Goal: Task Accomplishment & Management: Manage account settings

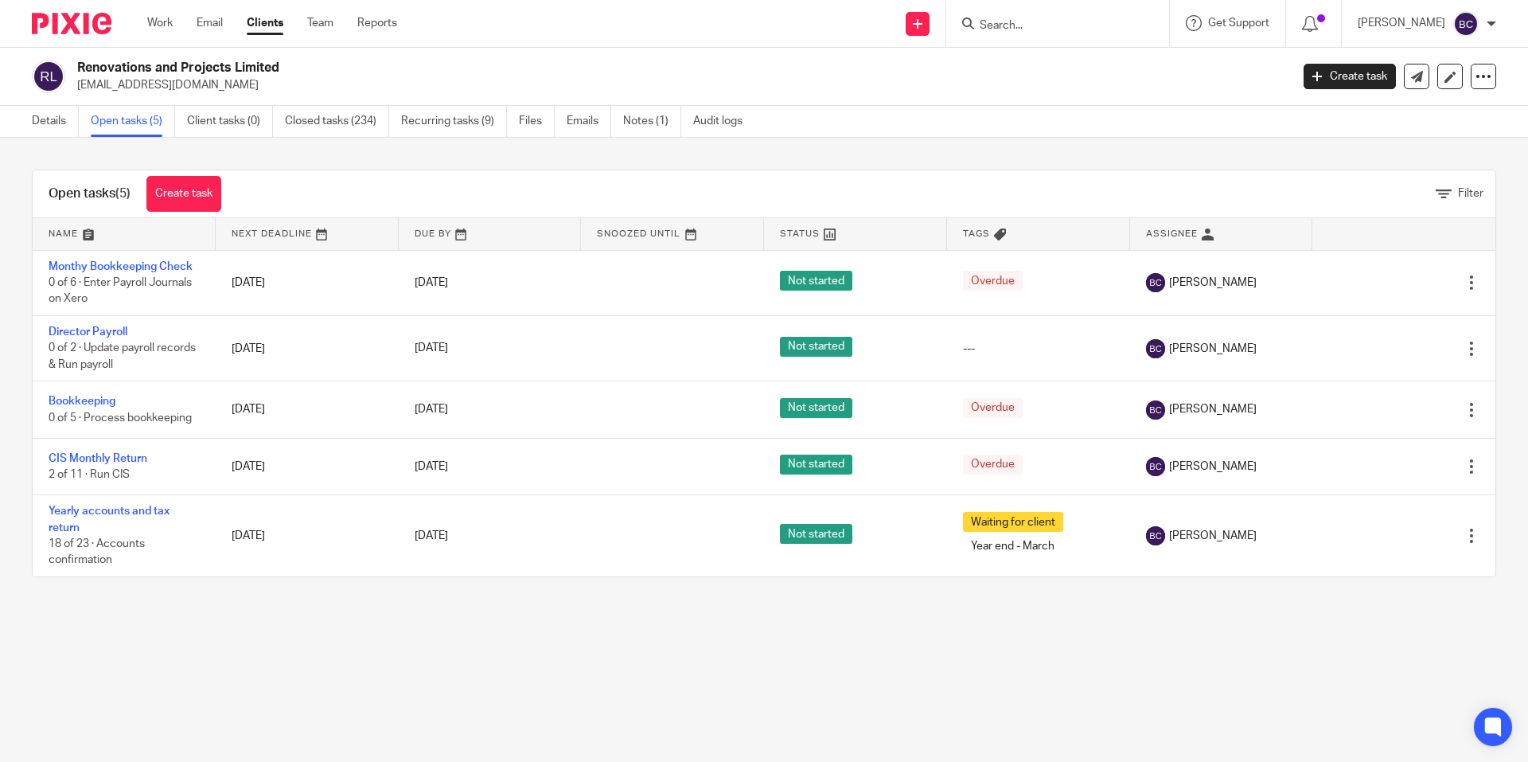
click at [1018, 25] on input "Search" at bounding box center [1049, 26] width 143 height 14
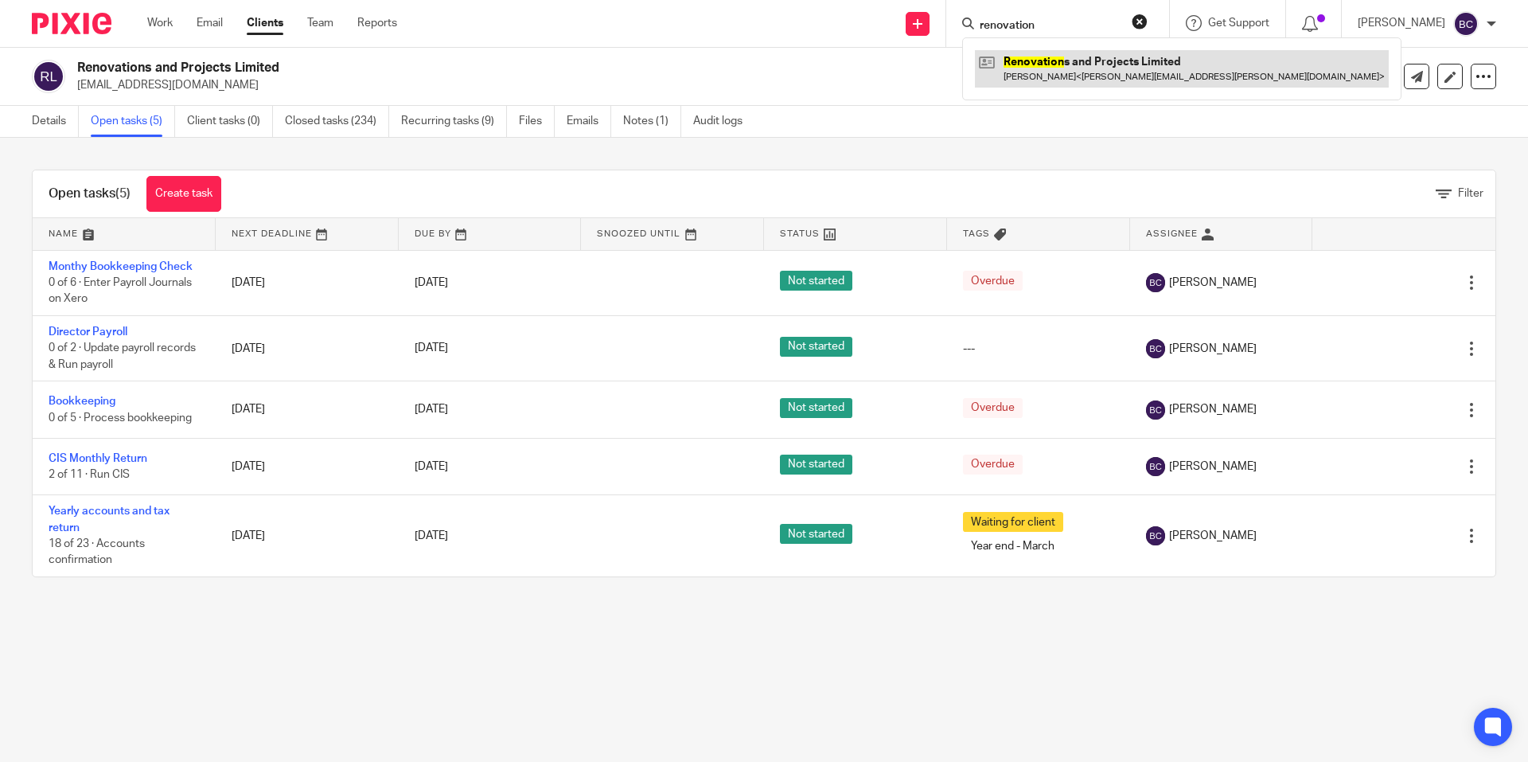
type input "renovation"
click at [1041, 55] on link at bounding box center [1182, 68] width 414 height 37
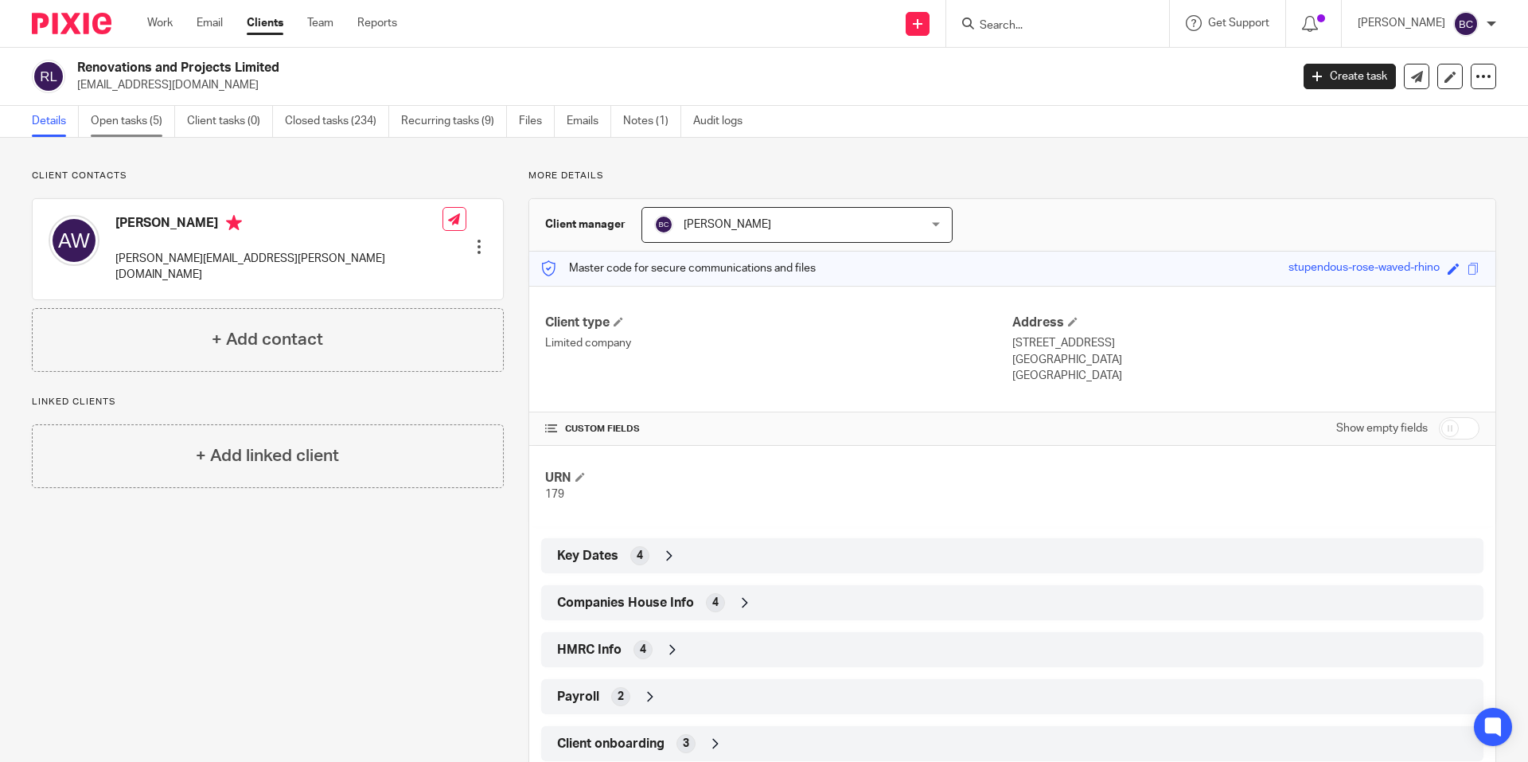
click at [127, 120] on link "Open tasks (5)" at bounding box center [133, 121] width 84 height 31
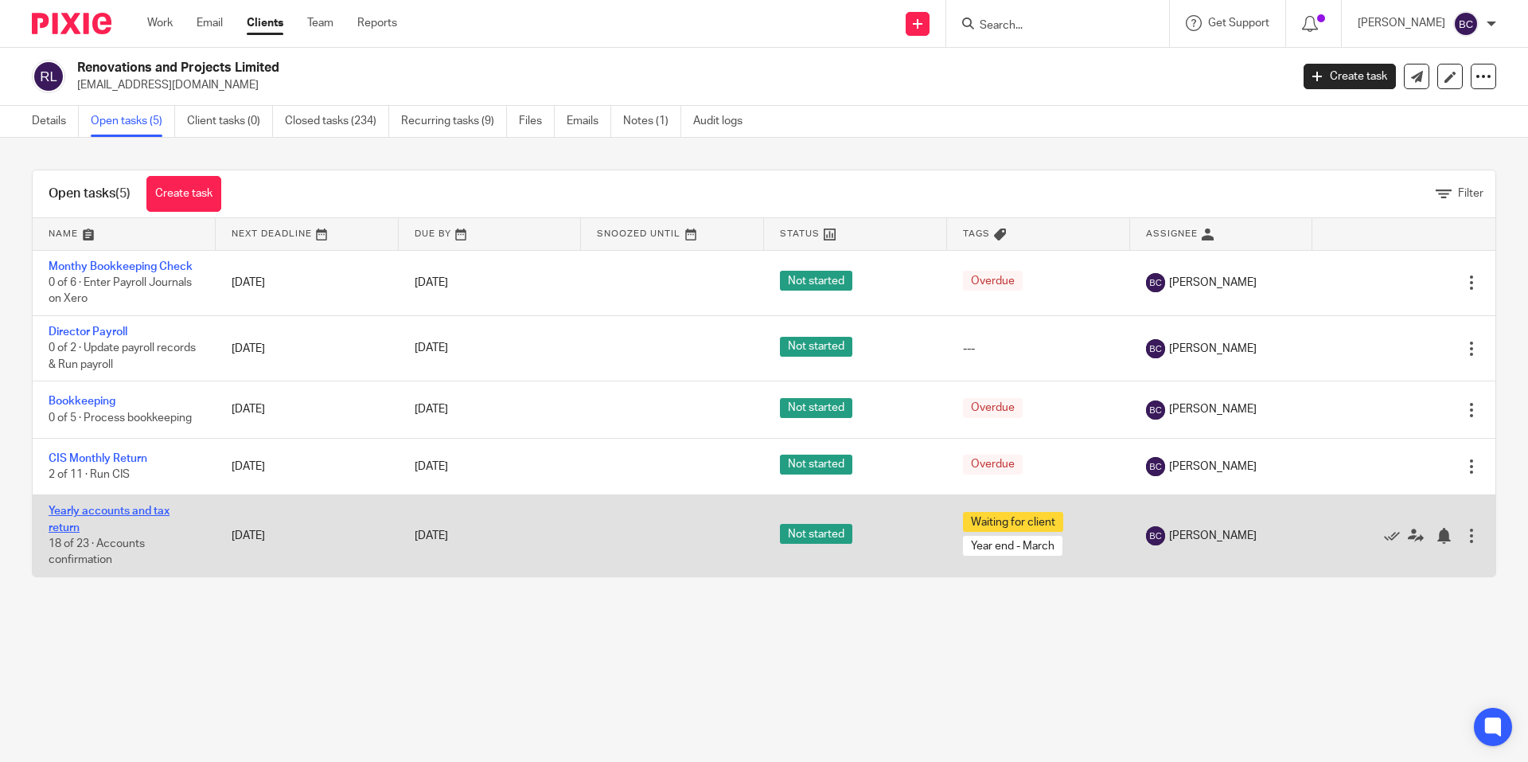
click at [106, 508] on link "Yearly accounts and tax return" at bounding box center [109, 518] width 121 height 27
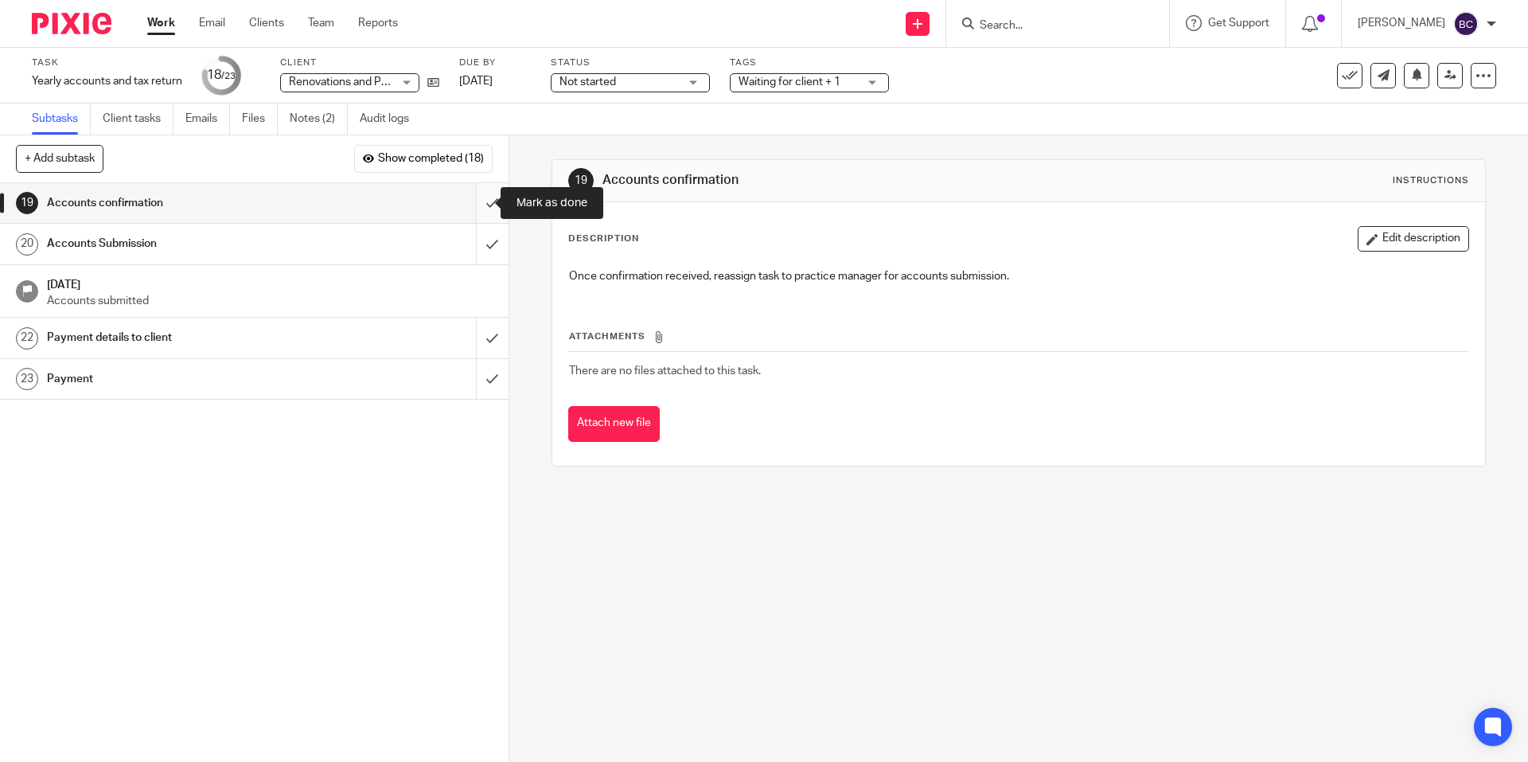
click at [481, 203] on input "submit" at bounding box center [254, 203] width 509 height 40
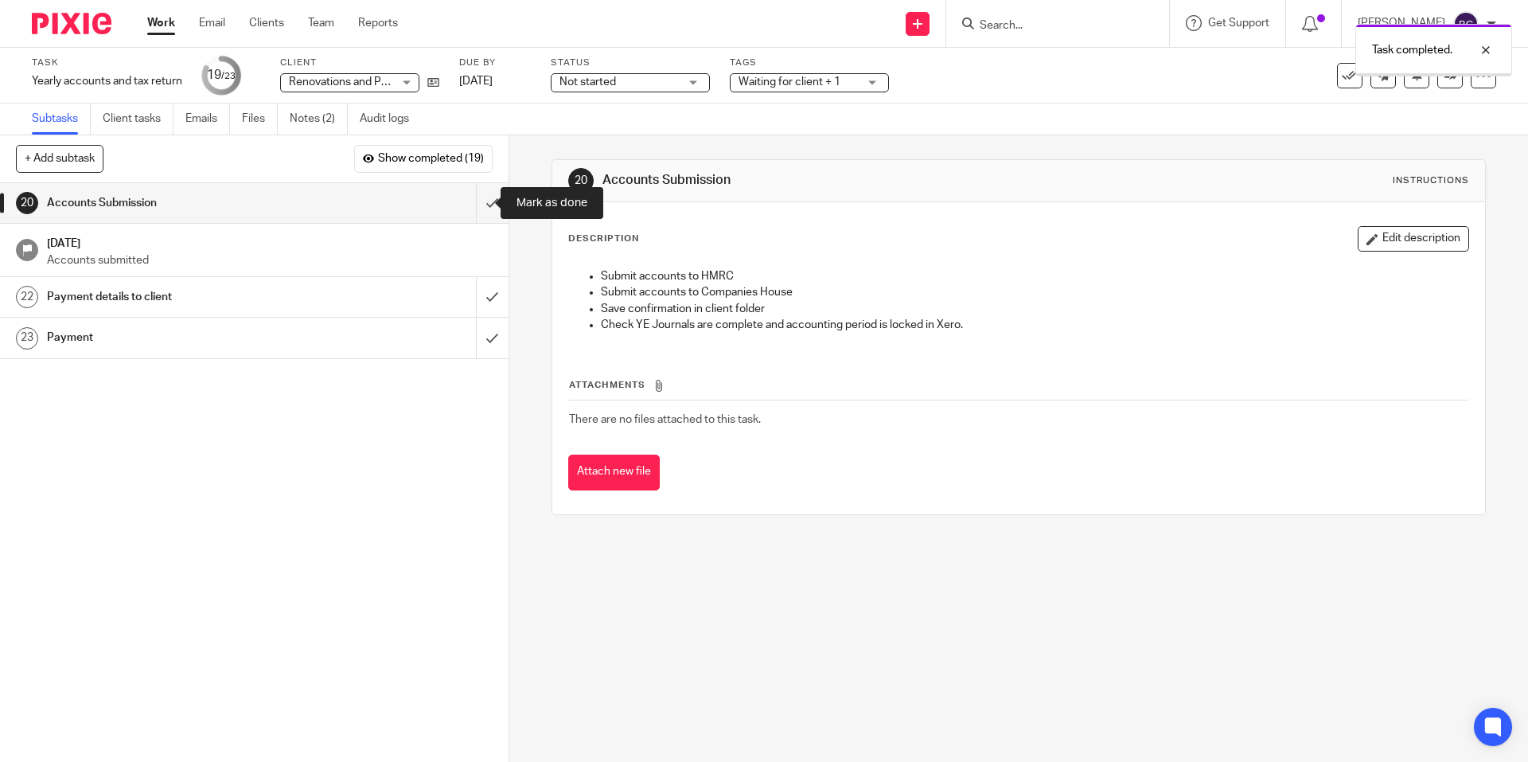
click at [481, 203] on input "submit" at bounding box center [254, 203] width 509 height 40
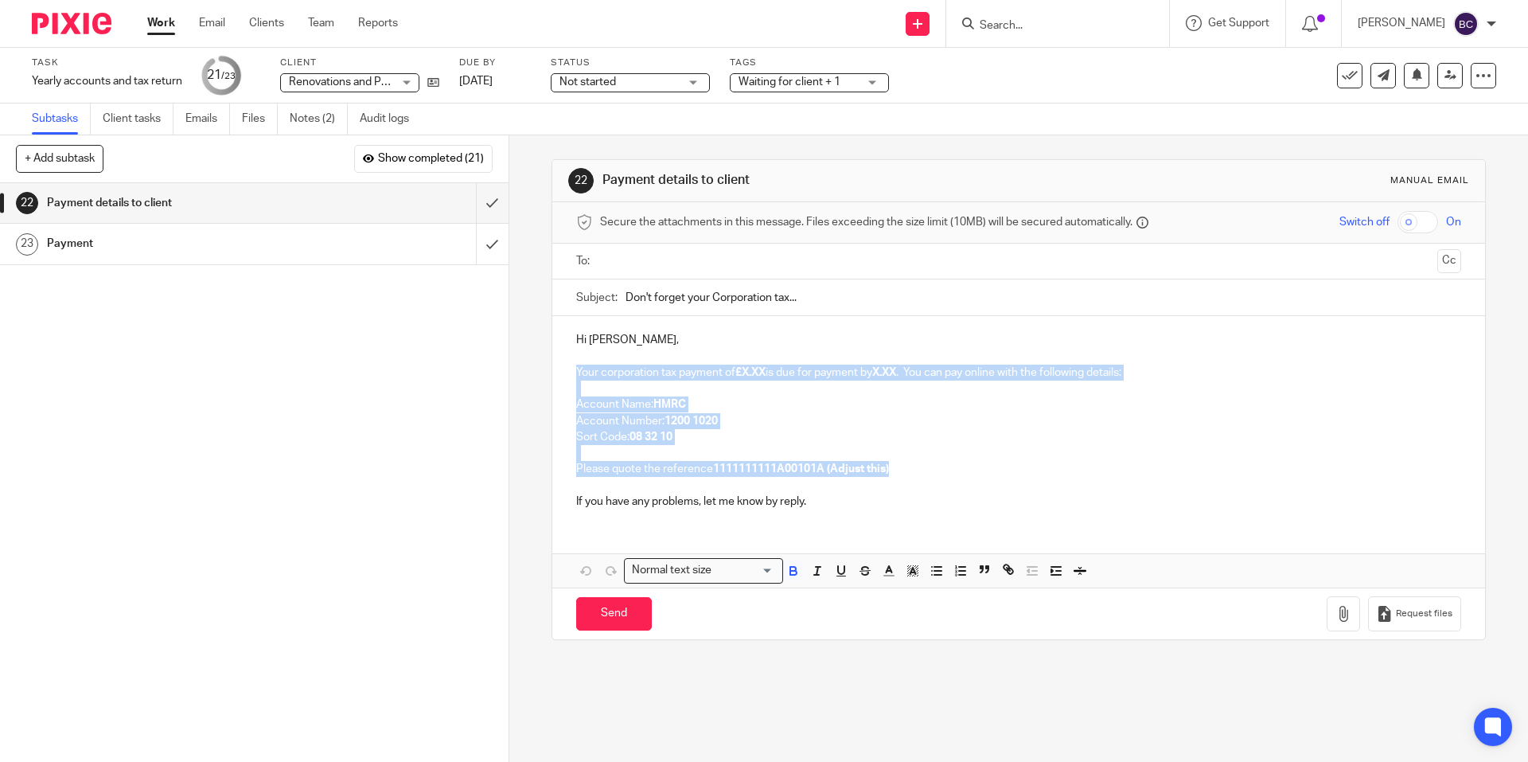
drag, startPoint x: 570, startPoint y: 373, endPoint x: 998, endPoint y: 474, distance: 440.0
click at [998, 474] on div "Hi [PERSON_NAME], Your corporation tax payment of £X.XX is due for payment by X…" at bounding box center [1018, 418] width 932 height 205
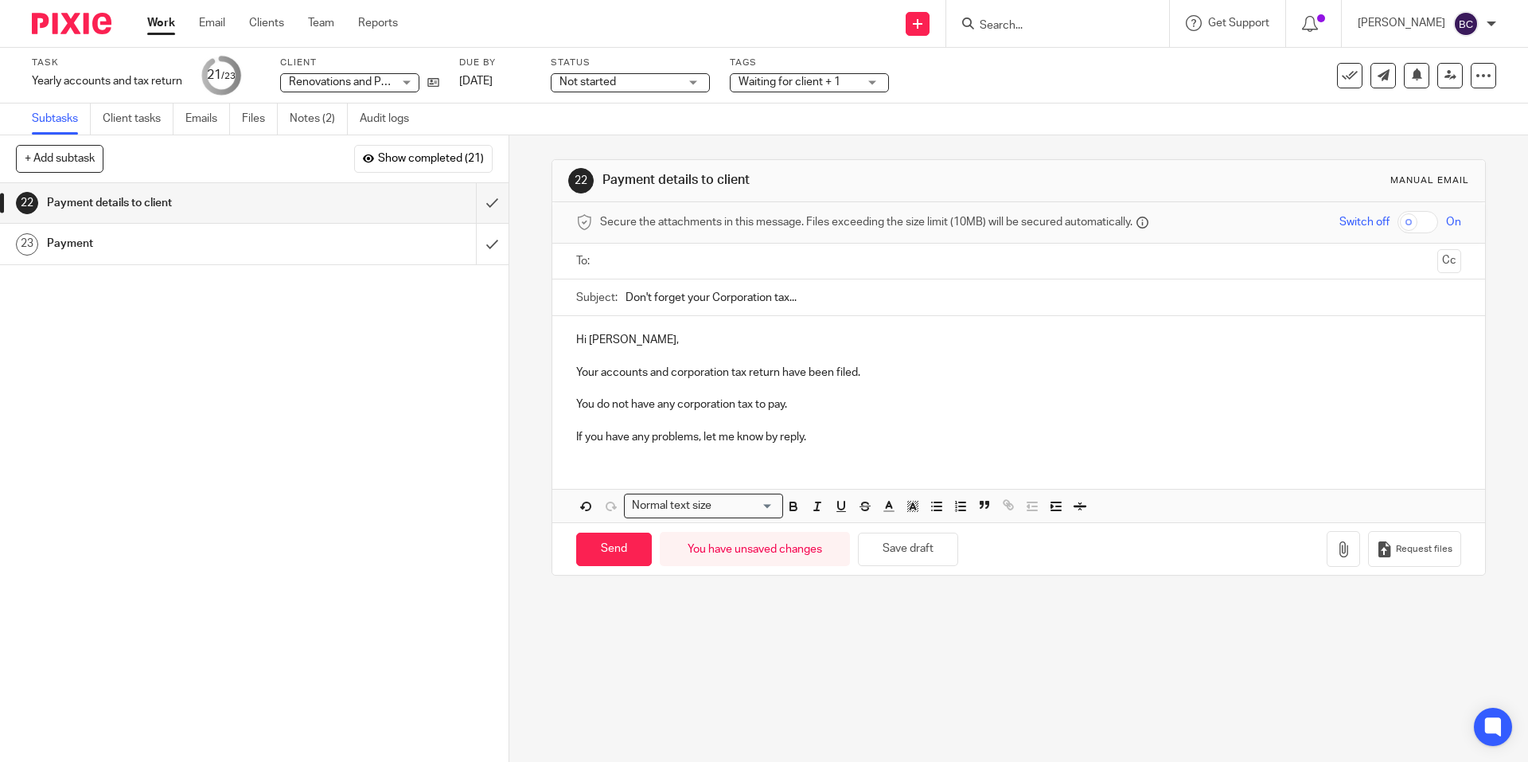
click at [810, 260] on input "text" at bounding box center [1018, 261] width 825 height 18
click at [635, 548] on input "Send" at bounding box center [614, 553] width 76 height 34
type input "Sent"
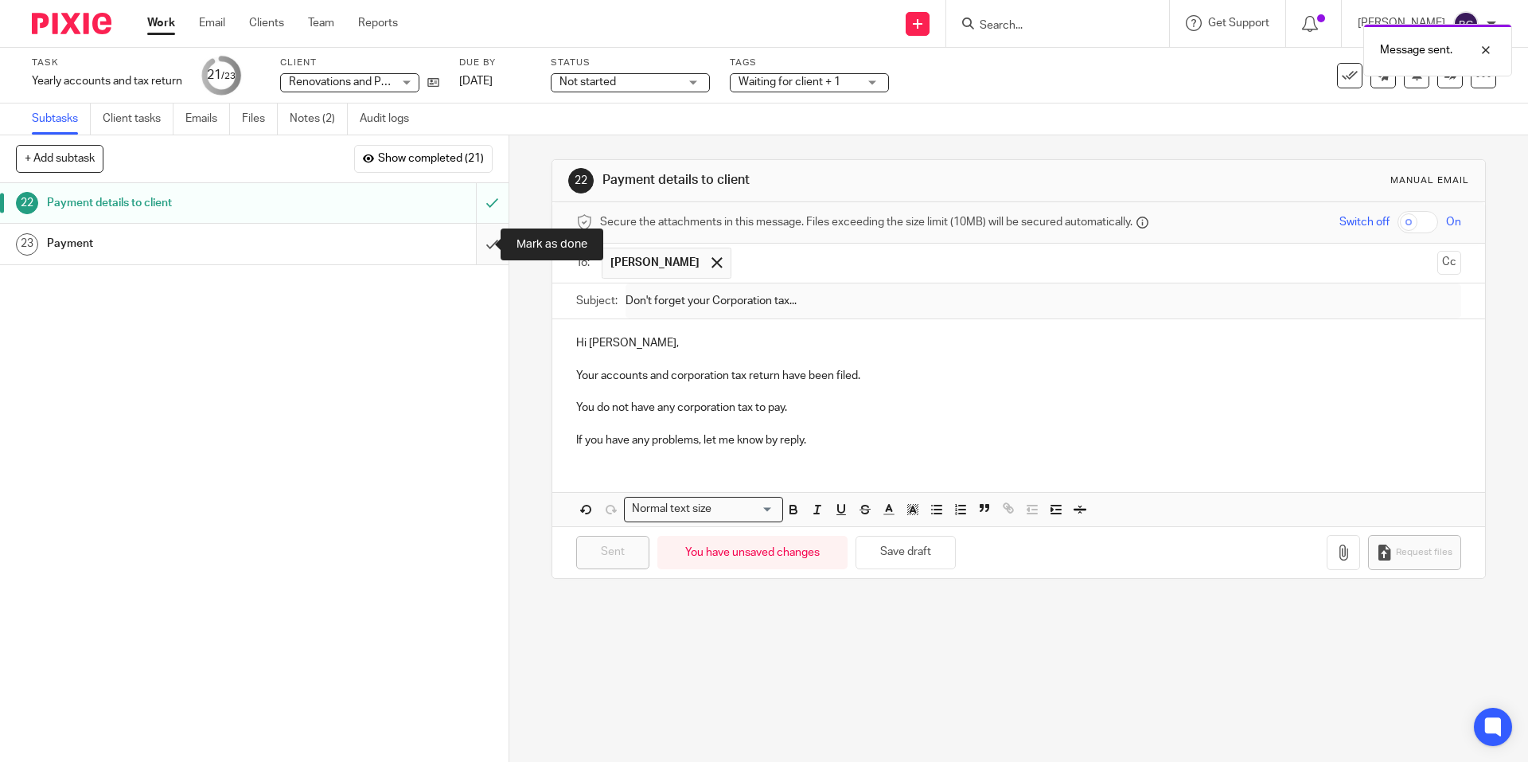
click at [476, 241] on input "submit" at bounding box center [254, 244] width 509 height 40
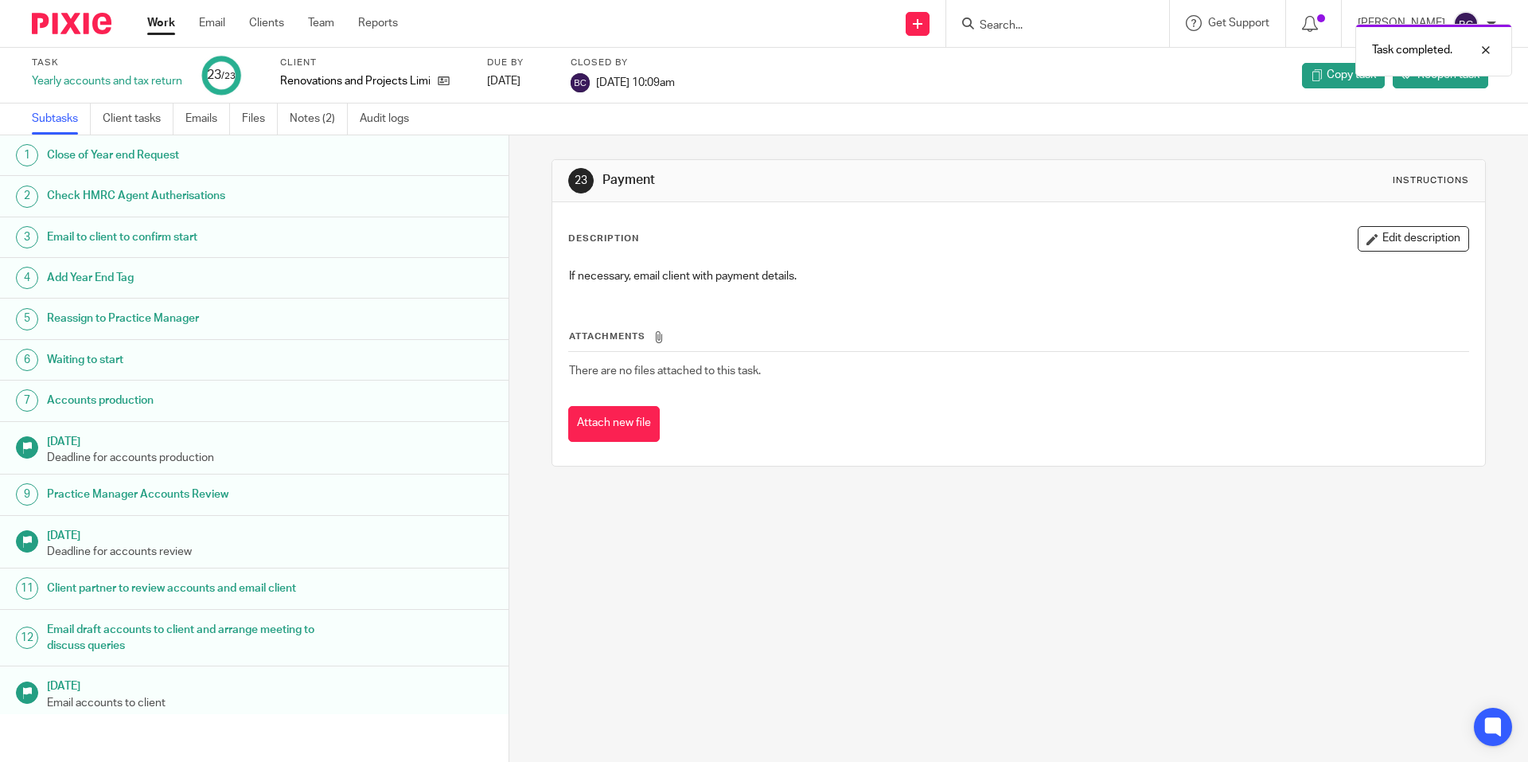
click at [155, 24] on link "Work" at bounding box center [161, 23] width 28 height 16
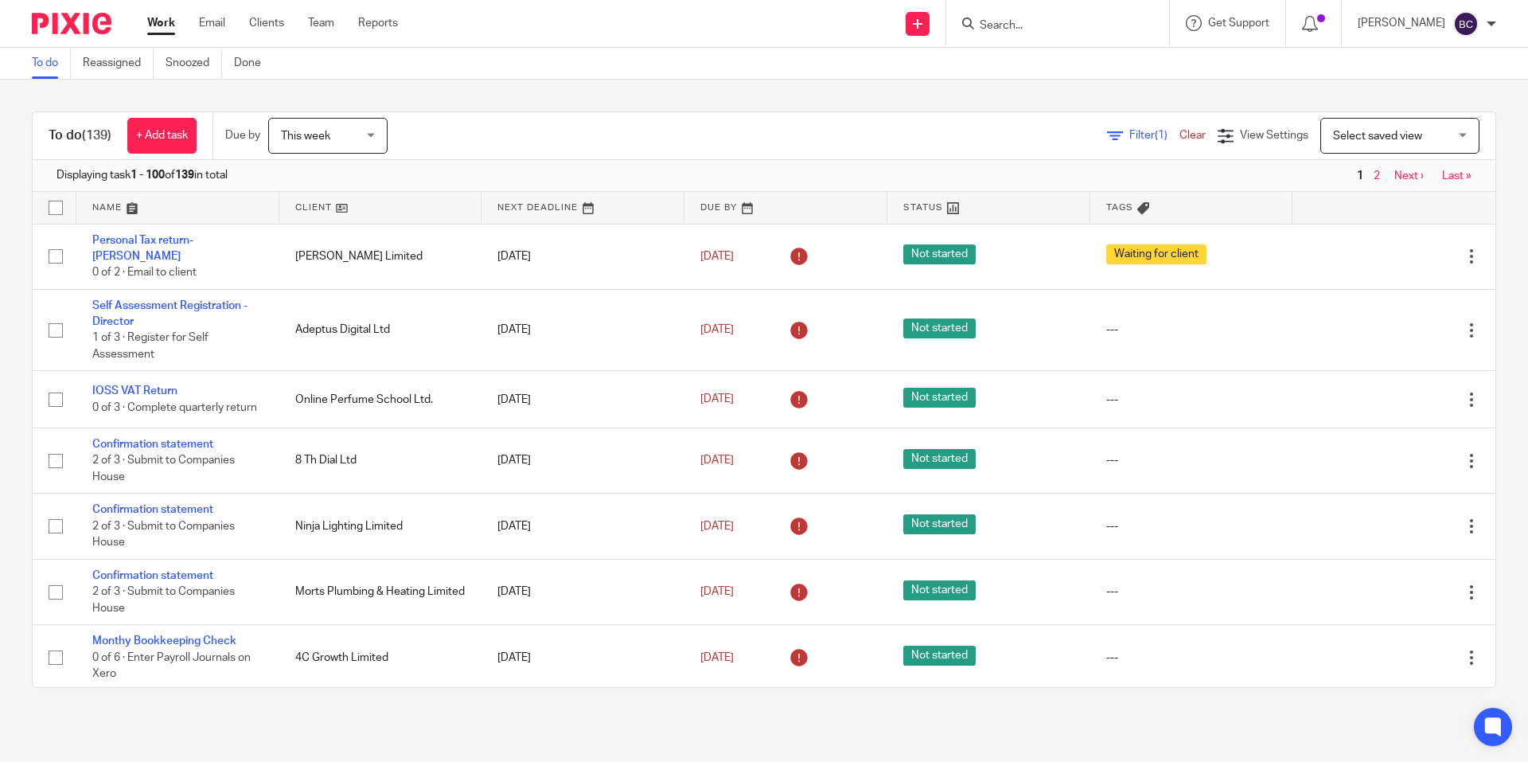
click at [1049, 27] on input "Search" at bounding box center [1049, 26] width 143 height 14
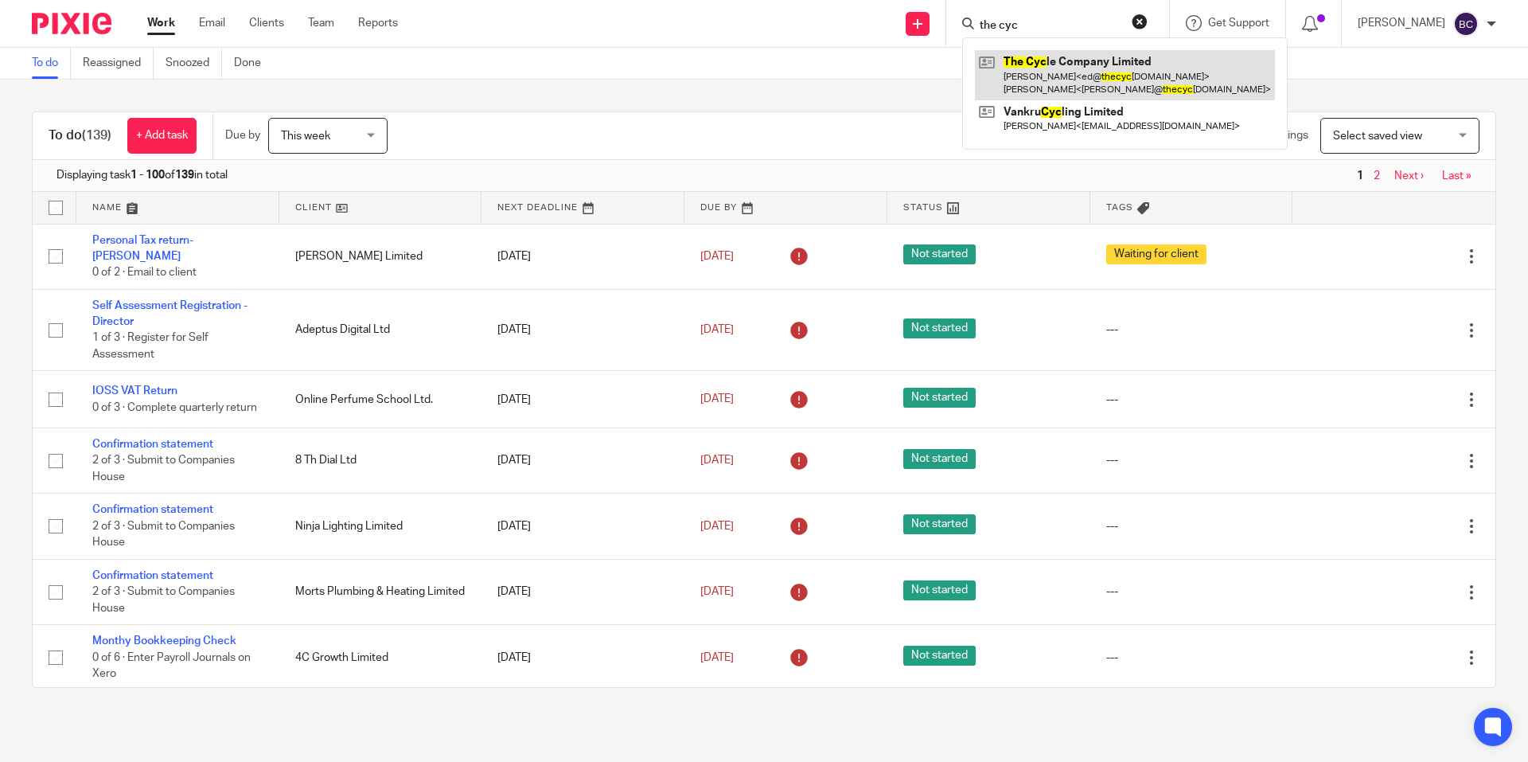
type input "the cyc"
click at [1061, 70] on link at bounding box center [1125, 74] width 300 height 49
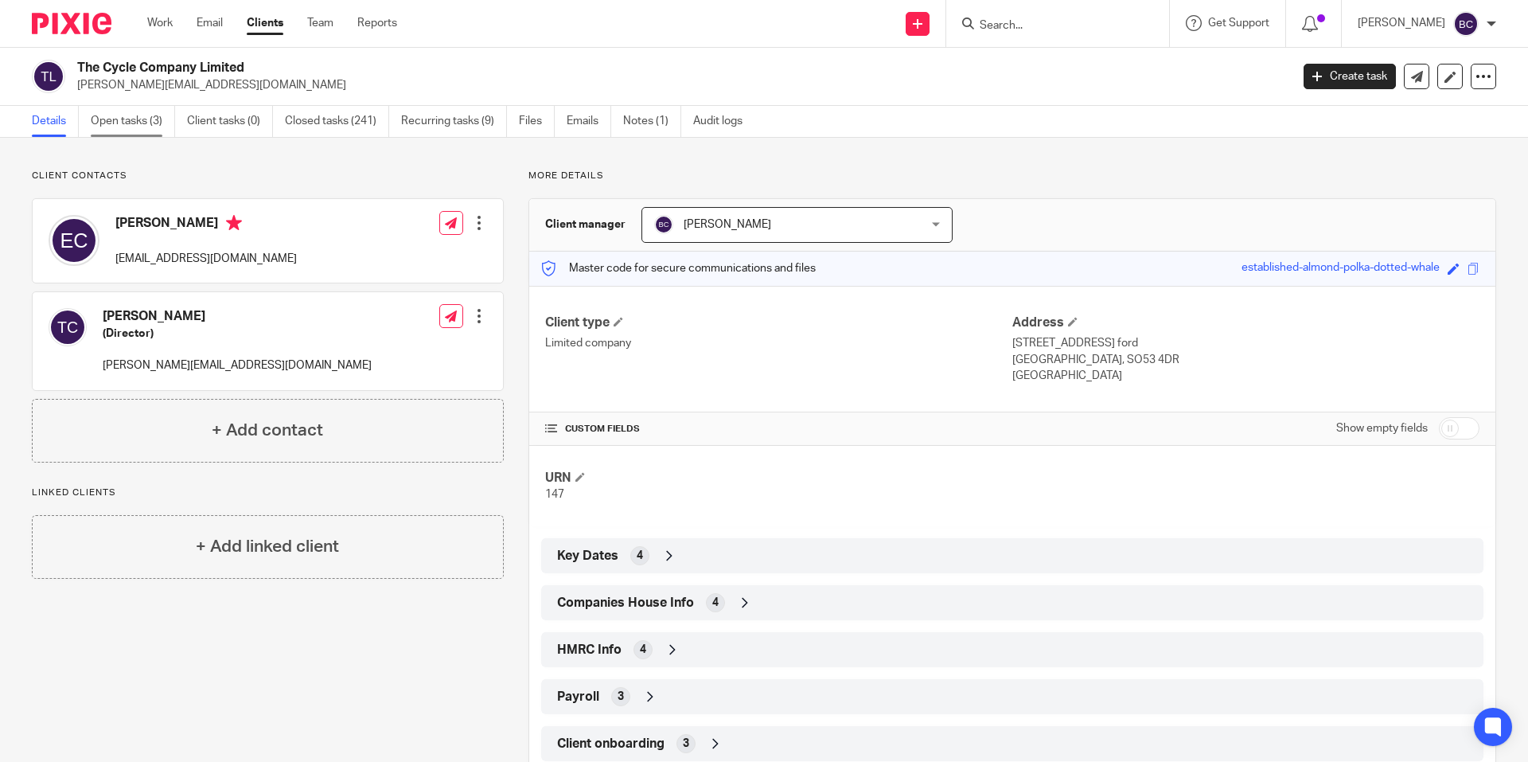
click at [134, 117] on link "Open tasks (3)" at bounding box center [133, 121] width 84 height 31
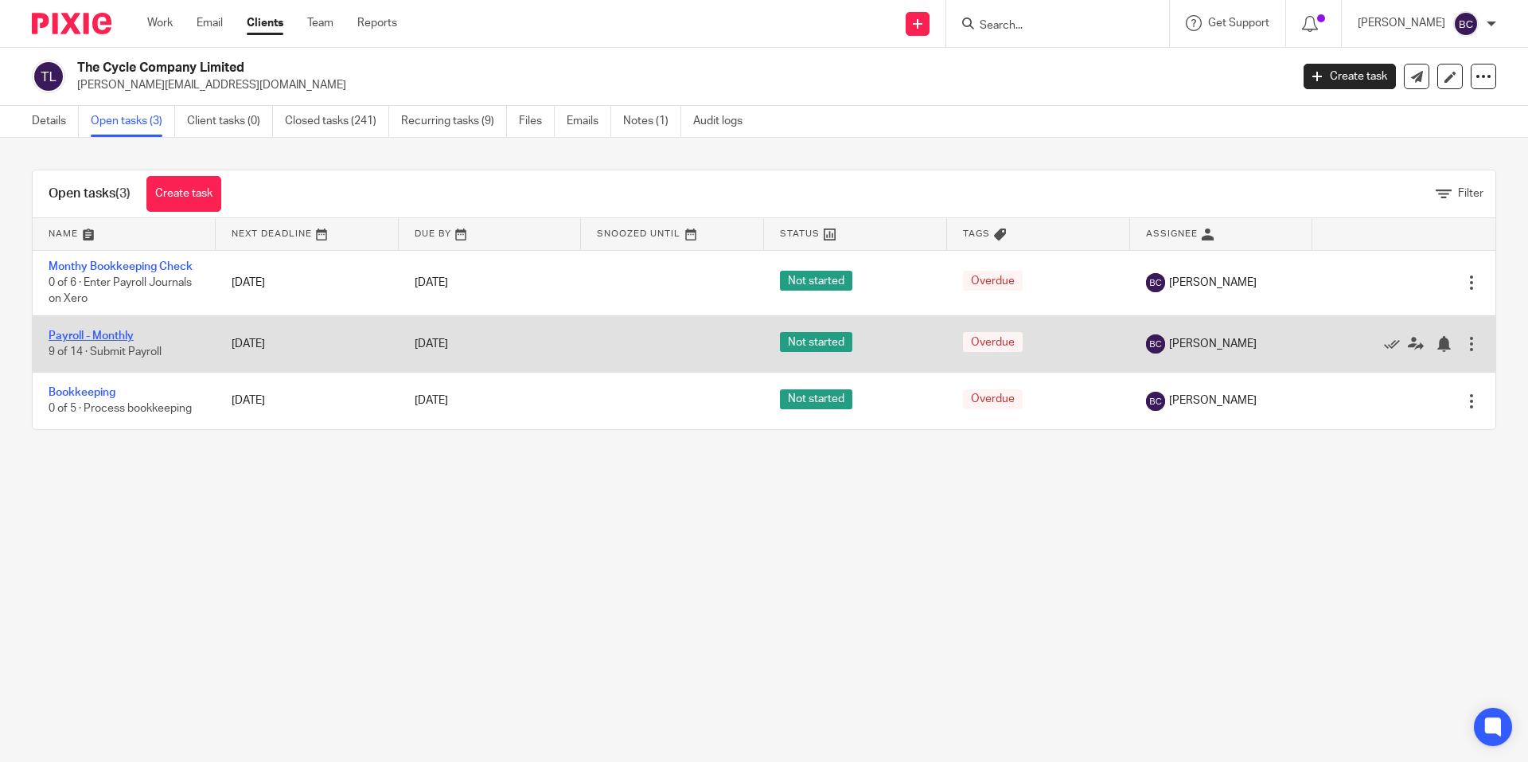
click at [119, 333] on link "Payroll - Monthly" at bounding box center [91, 335] width 85 height 11
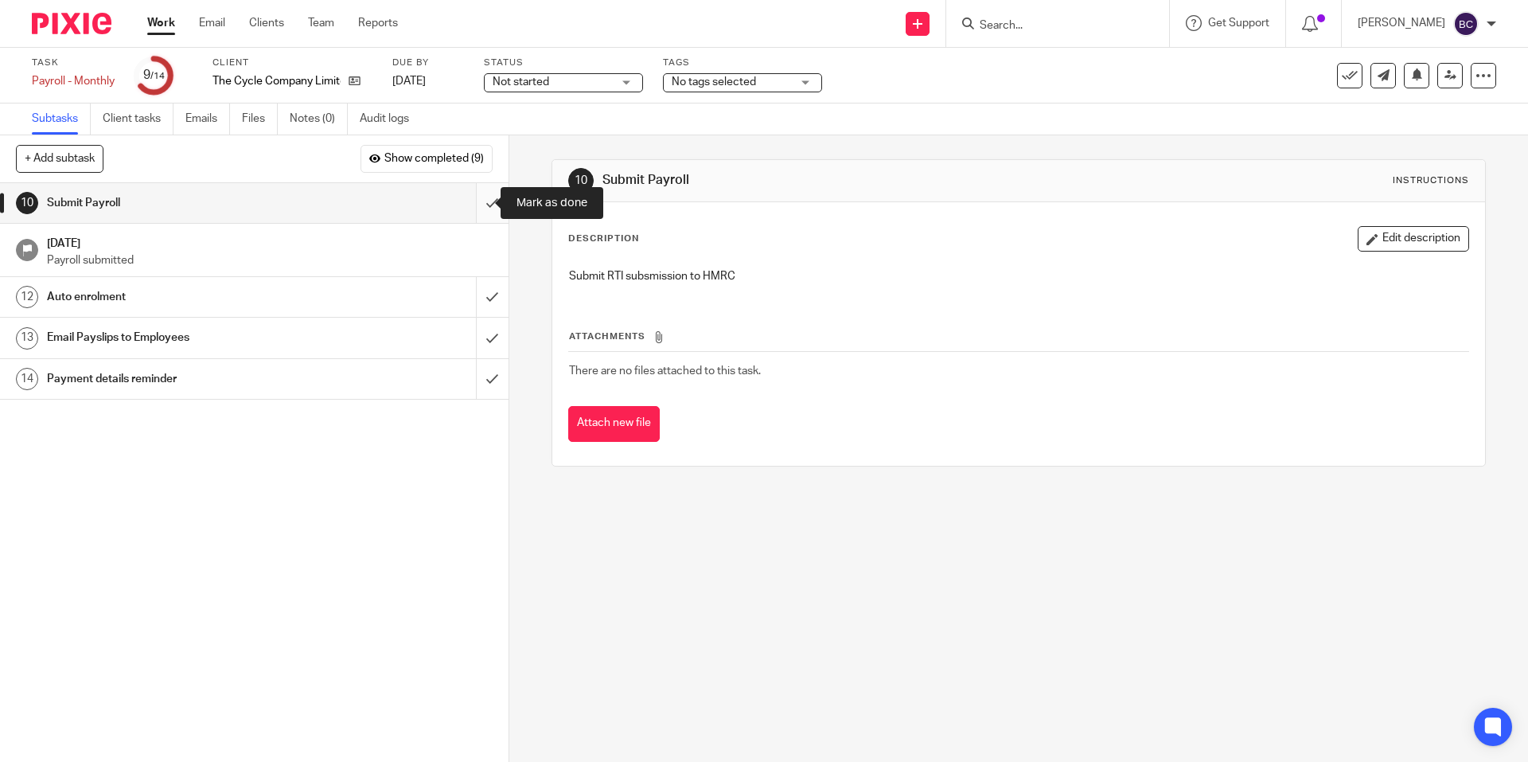
click at [470, 198] on input "submit" at bounding box center [254, 203] width 509 height 40
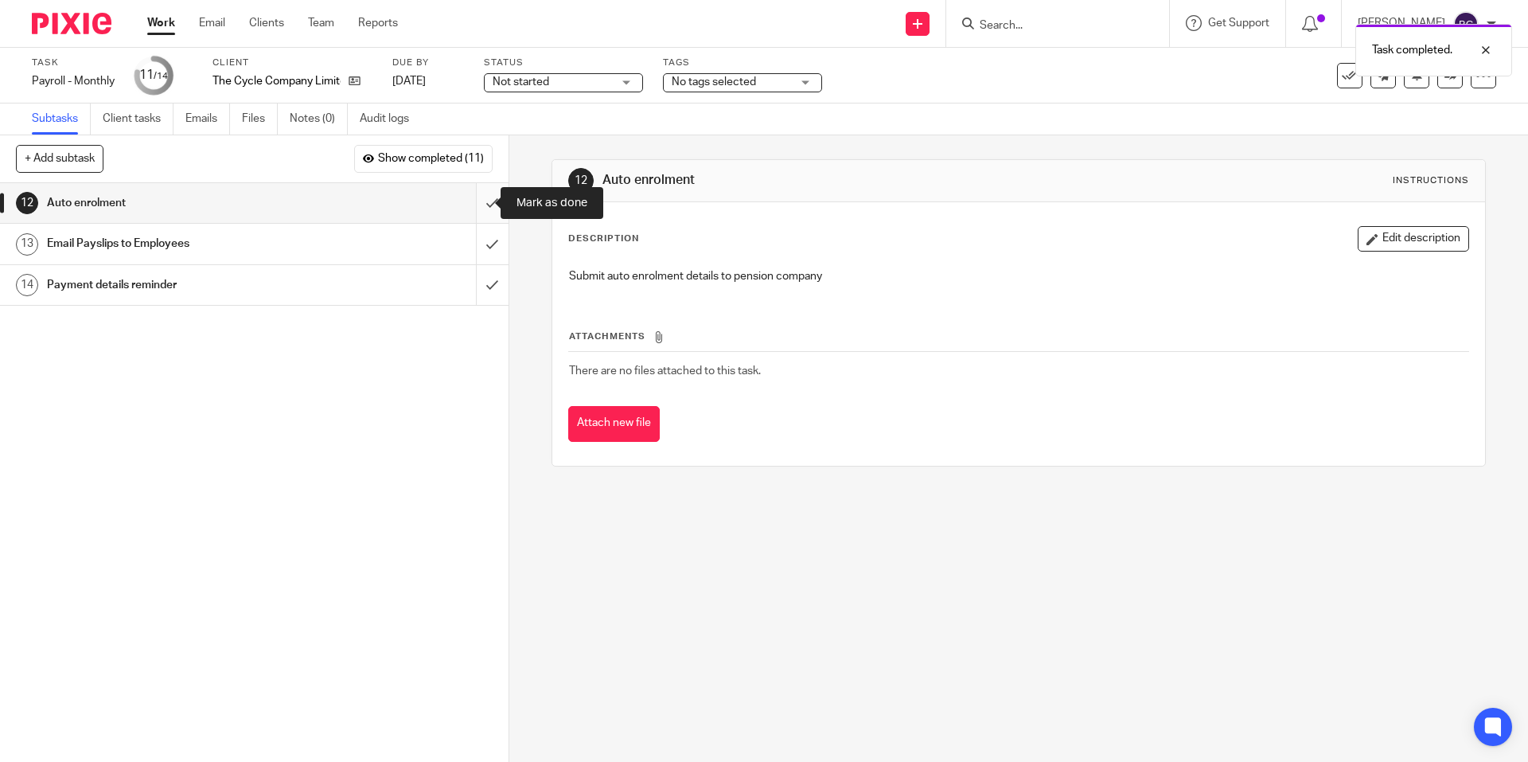
click at [478, 198] on input "submit" at bounding box center [254, 203] width 509 height 40
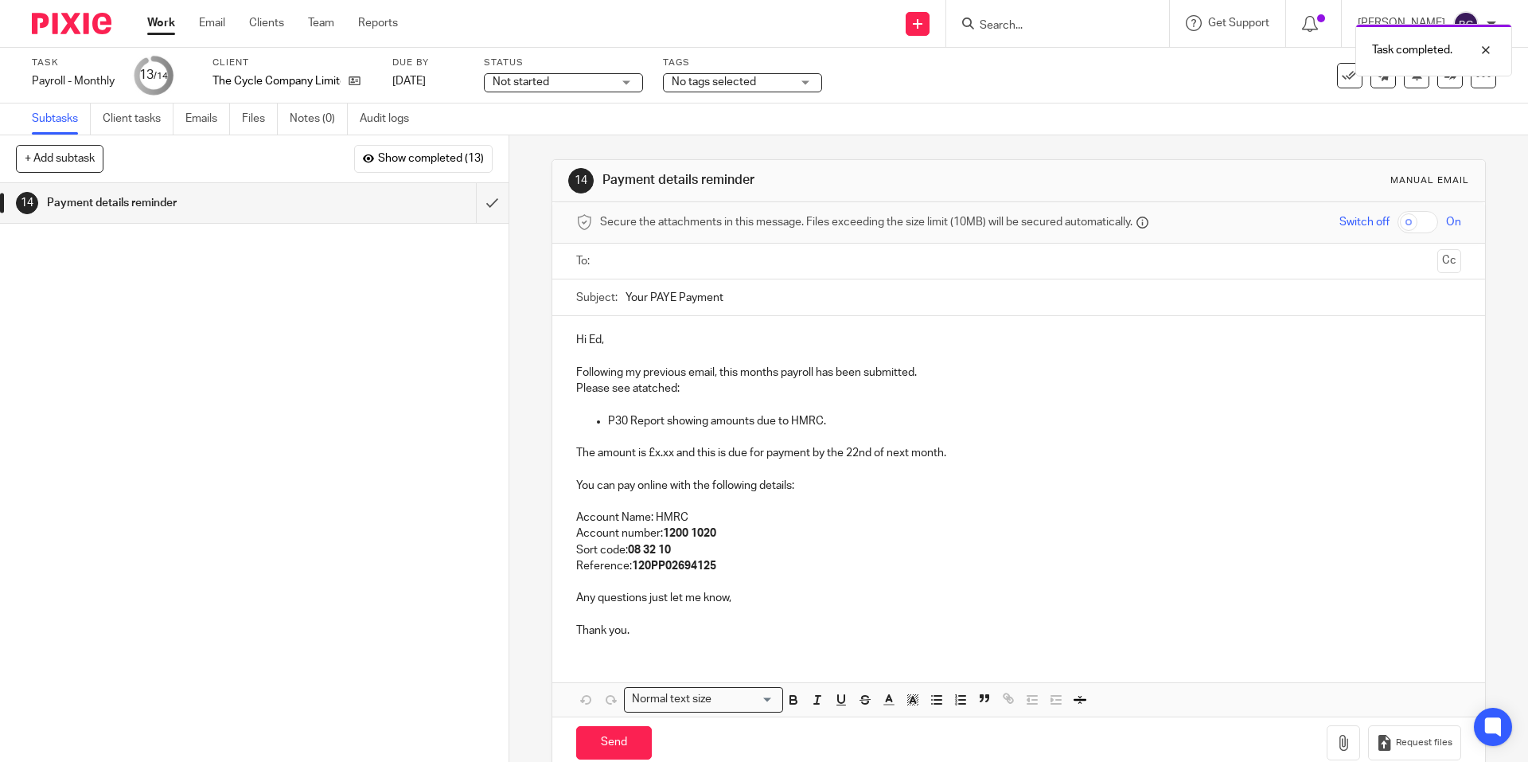
click at [648, 252] on input "text" at bounding box center [1018, 261] width 825 height 18
click at [833, 423] on p "P30 Report showing amounts due to HMRC." at bounding box center [1034, 424] width 853 height 16
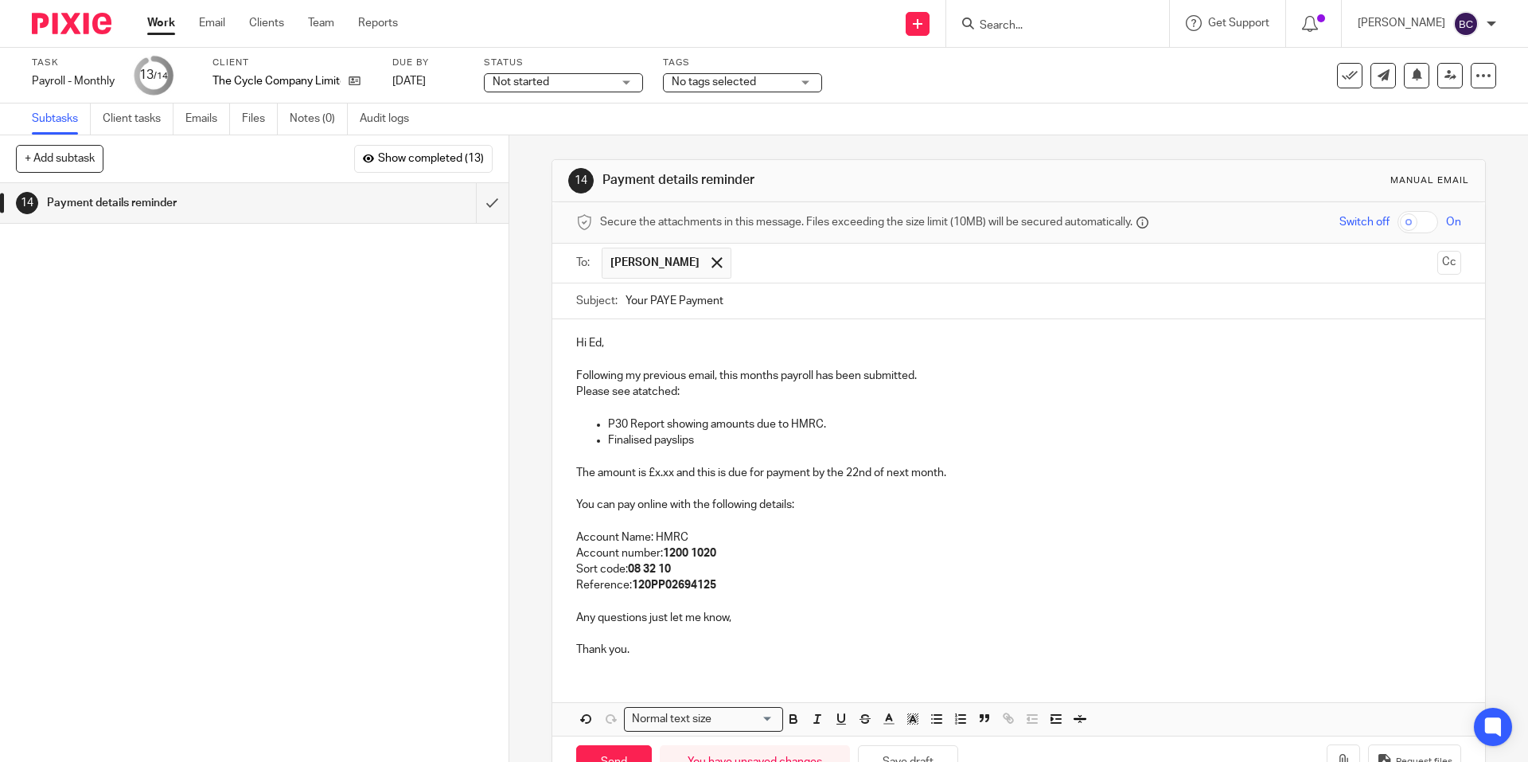
click at [670, 474] on p "The amount is £x.xx and this is due for payment by the 22nd of next month." at bounding box center [1018, 473] width 884 height 16
click at [644, 392] on p "Please see atatched:" at bounding box center [1018, 392] width 884 height 16
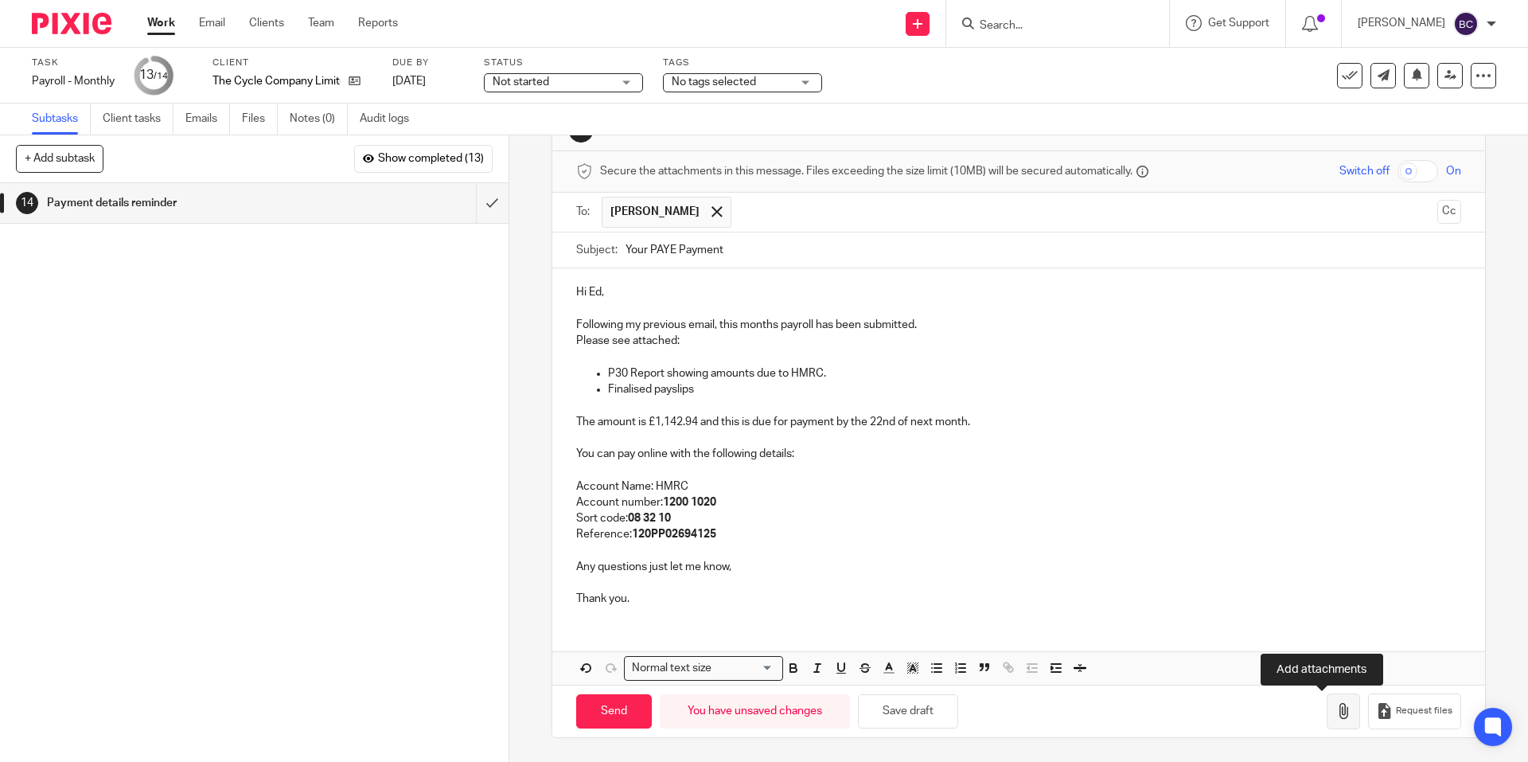
click at [1336, 710] on icon "button" at bounding box center [1344, 711] width 16 height 16
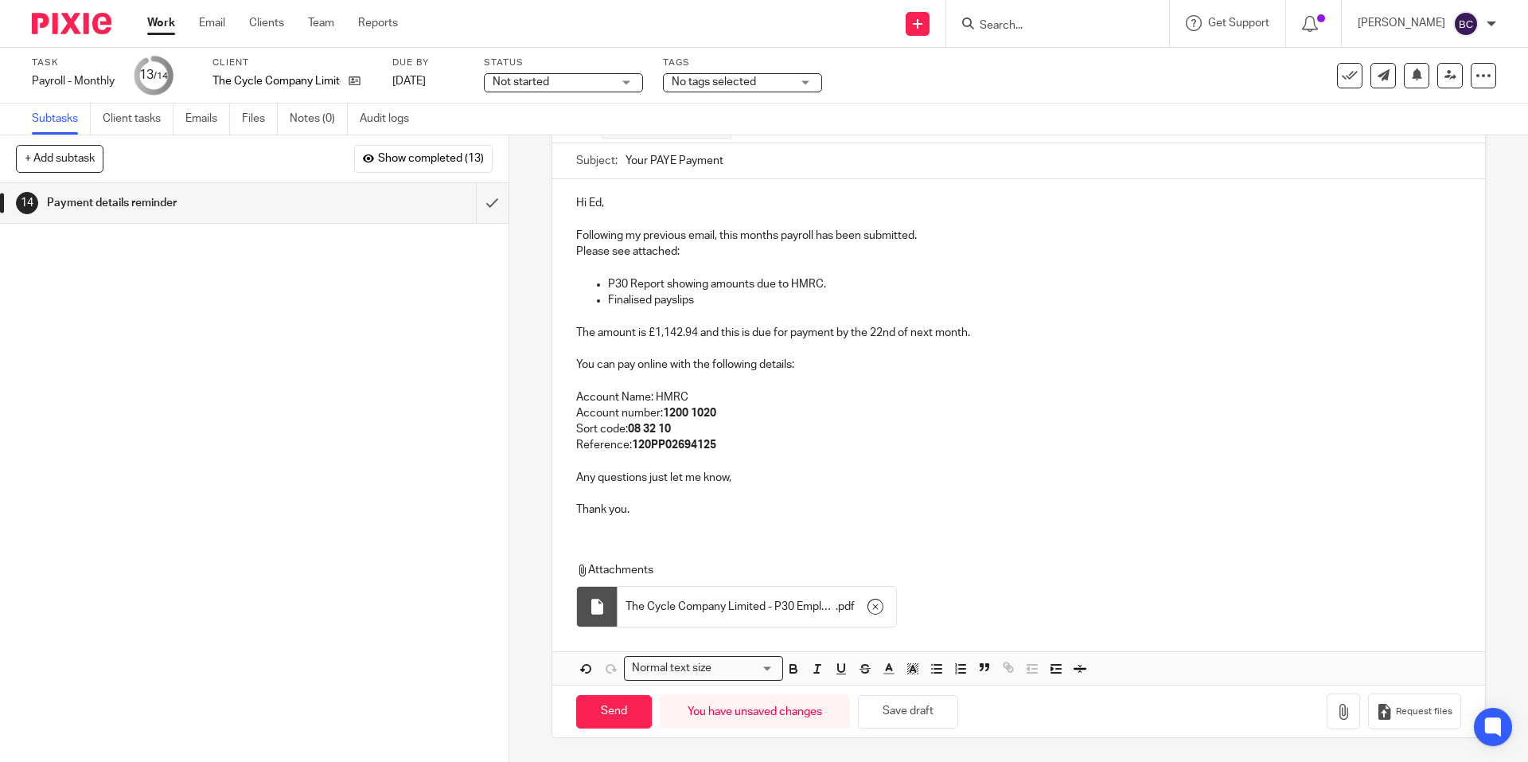
scroll to position [141, 0]
click at [1336, 715] on icon "button" at bounding box center [1344, 712] width 16 height 16
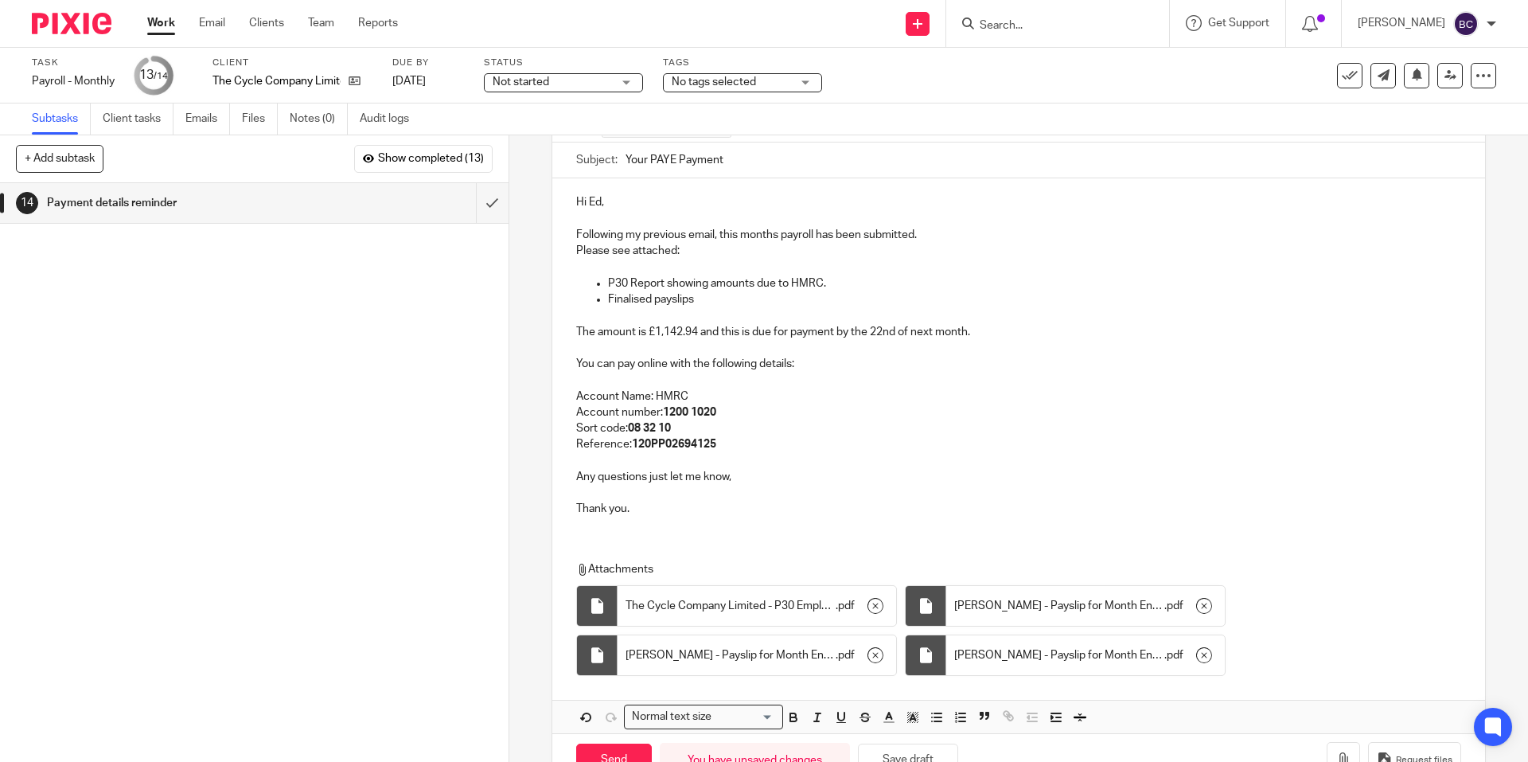
scroll to position [191, 0]
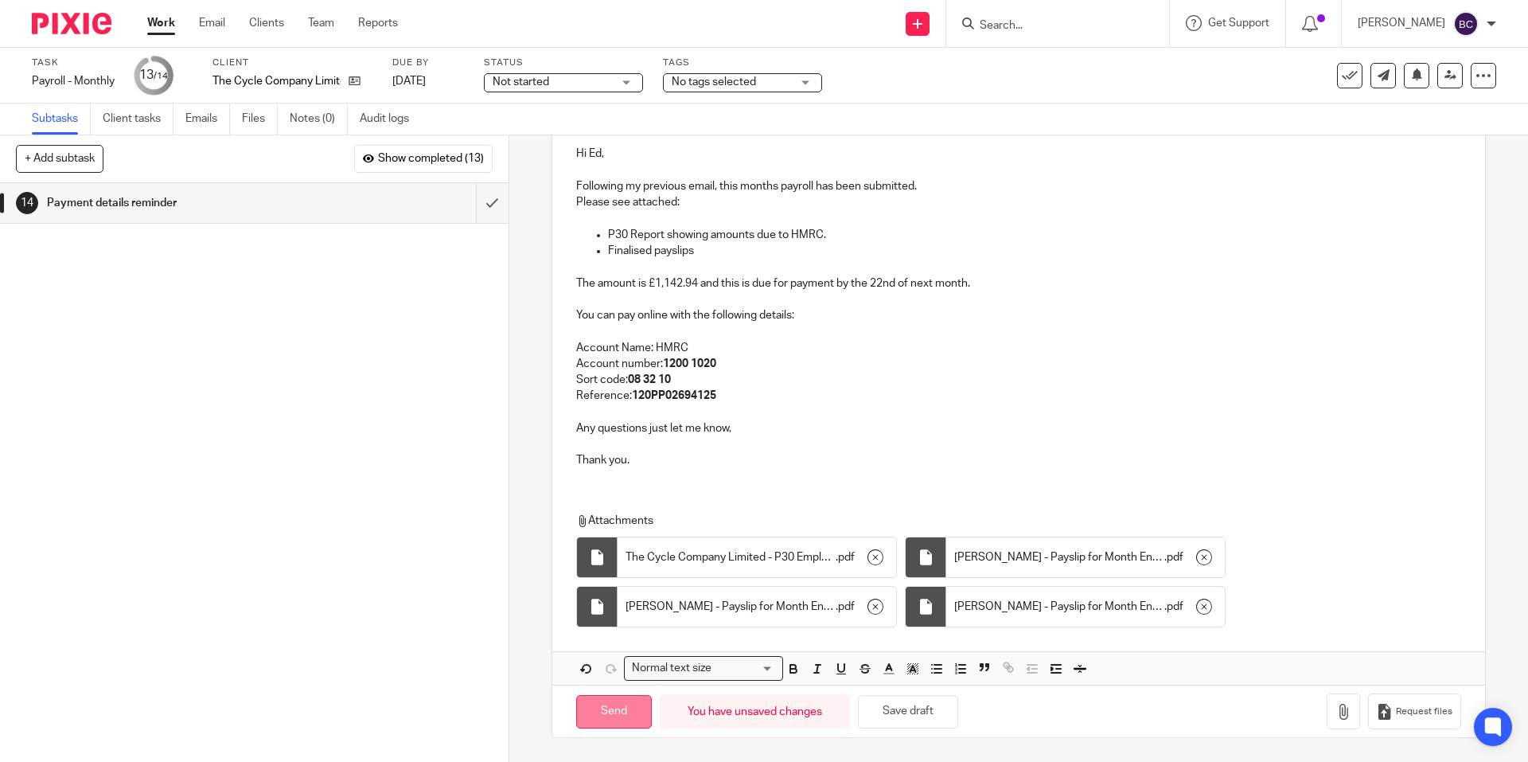
click at [608, 718] on input "Send" at bounding box center [614, 712] width 76 height 34
type input "Sent"
click at [1042, 27] on input "Search" at bounding box center [1049, 26] width 143 height 14
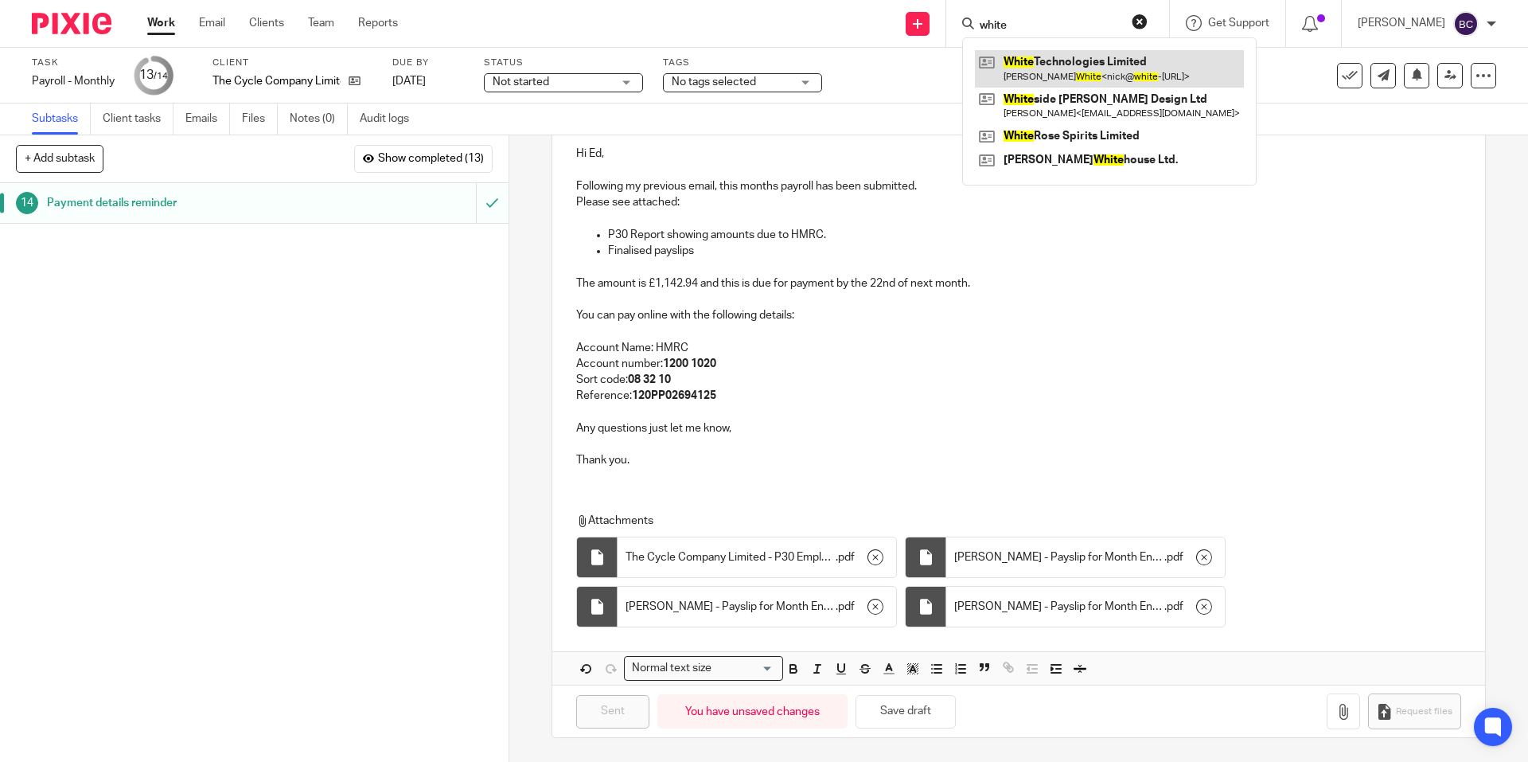
type input "white"
click at [1069, 75] on link at bounding box center [1109, 68] width 269 height 37
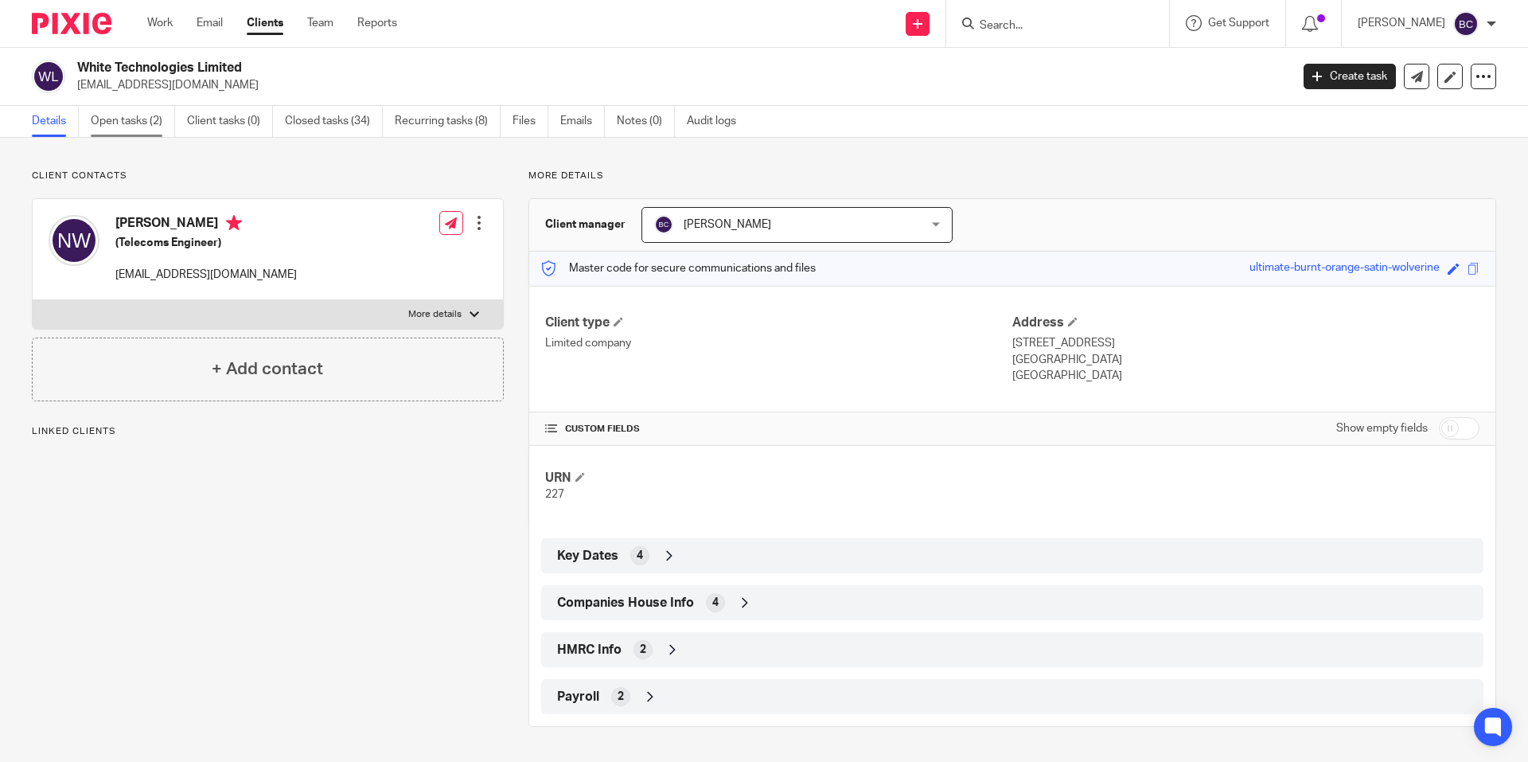
click at [138, 129] on link "Open tasks (2)" at bounding box center [133, 121] width 84 height 31
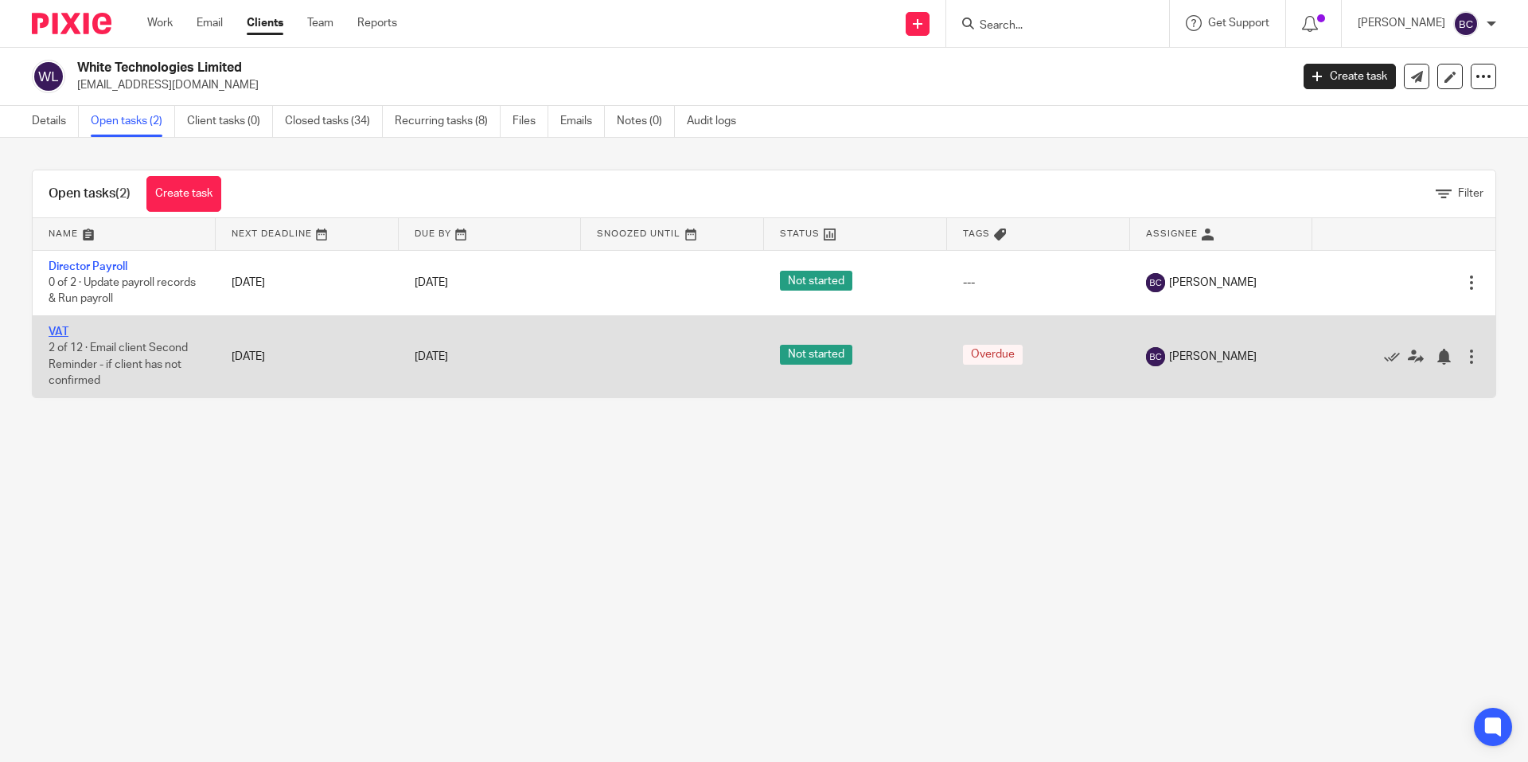
click at [52, 327] on link "VAT" at bounding box center [59, 331] width 20 height 11
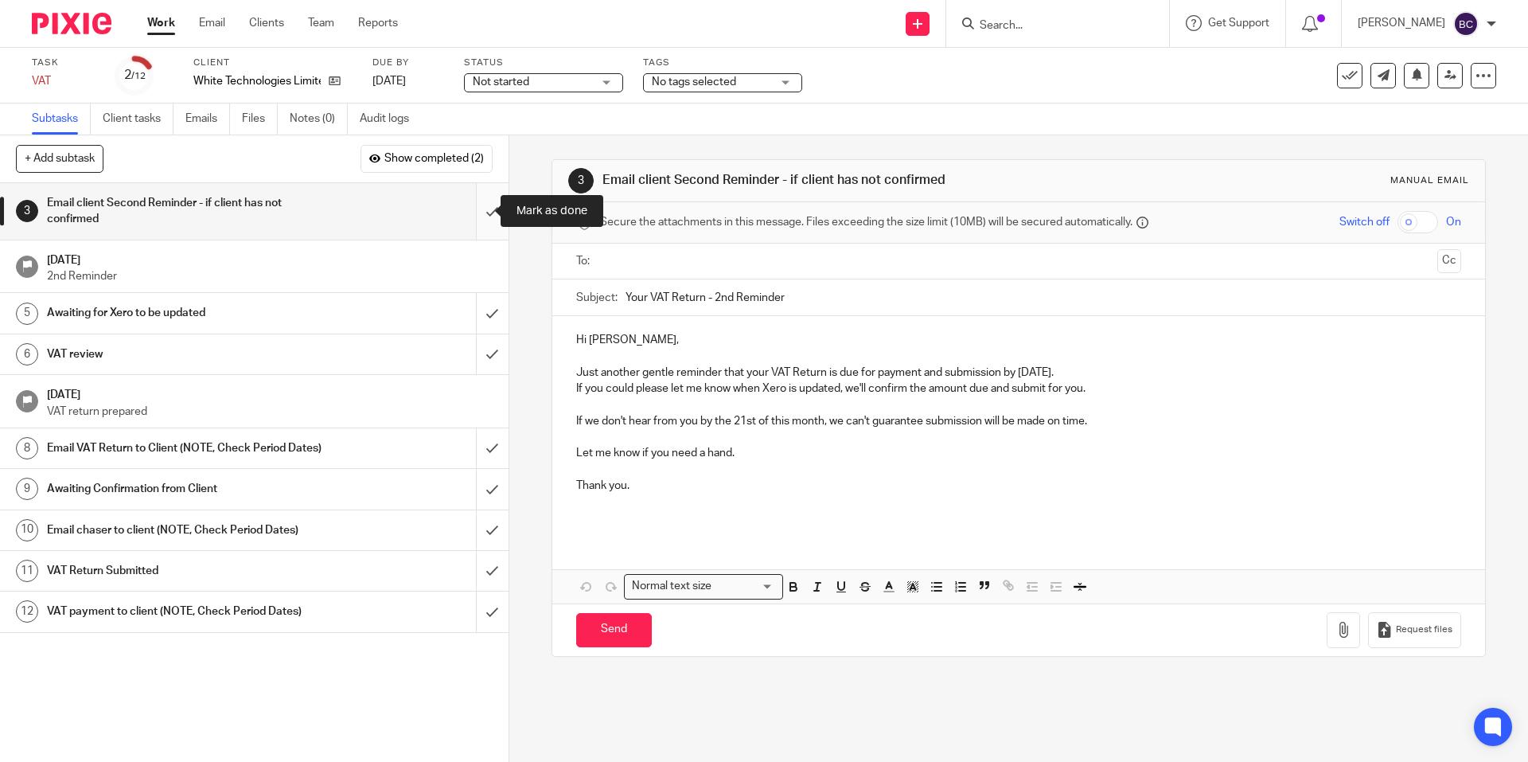
click at [472, 213] on input "submit" at bounding box center [254, 211] width 509 height 57
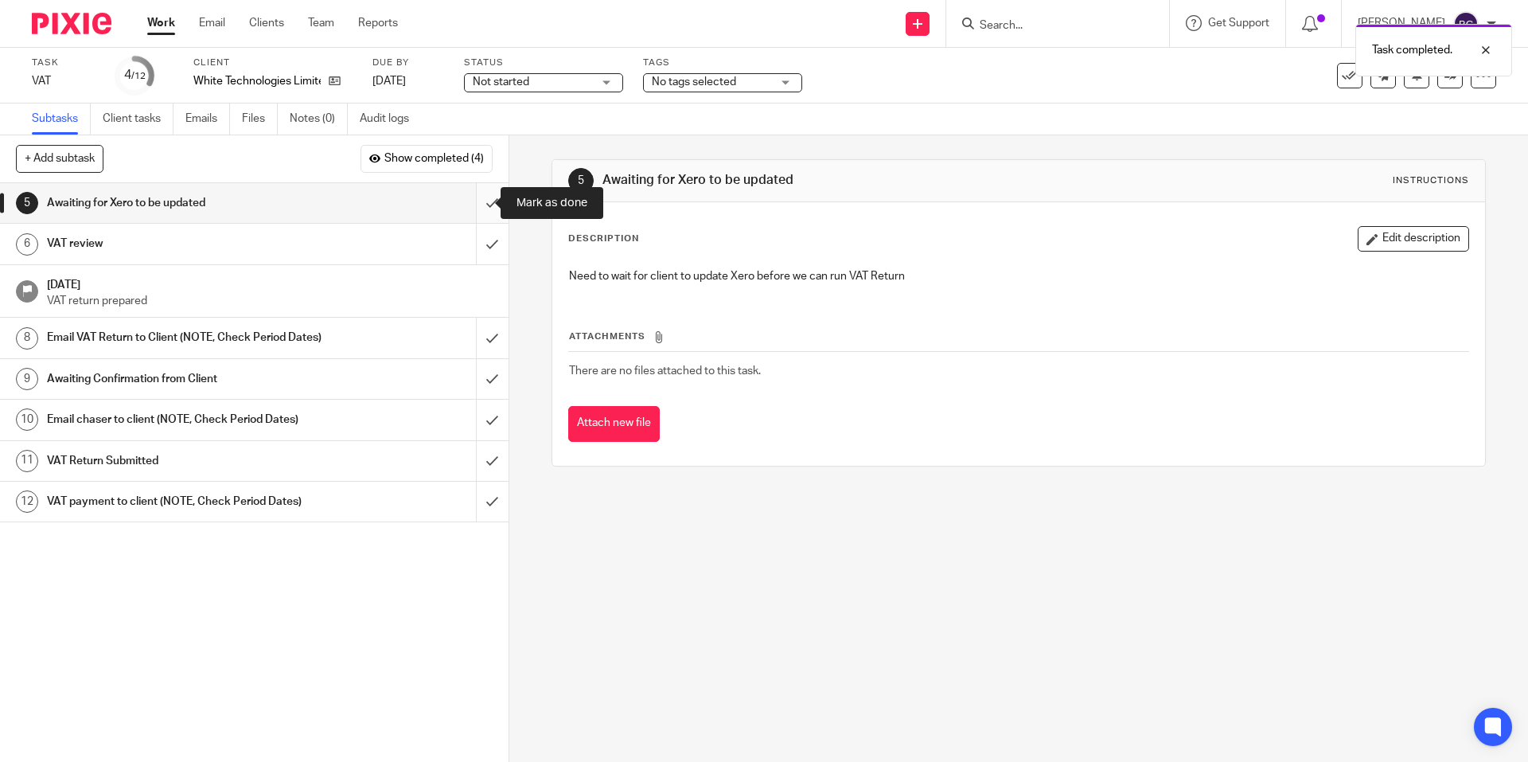
click at [476, 210] on input "submit" at bounding box center [254, 203] width 509 height 40
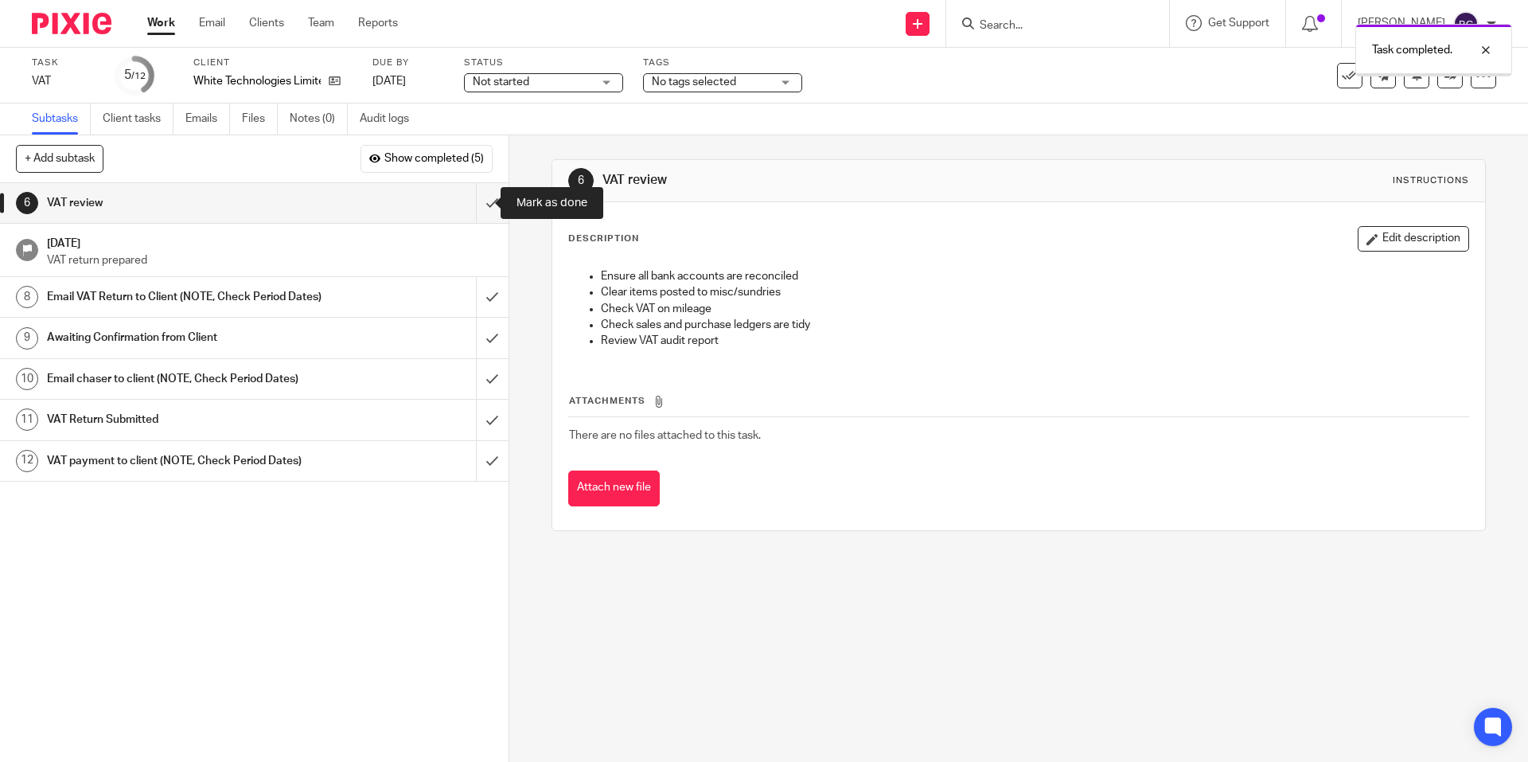
click at [476, 210] on input "submit" at bounding box center [254, 203] width 509 height 40
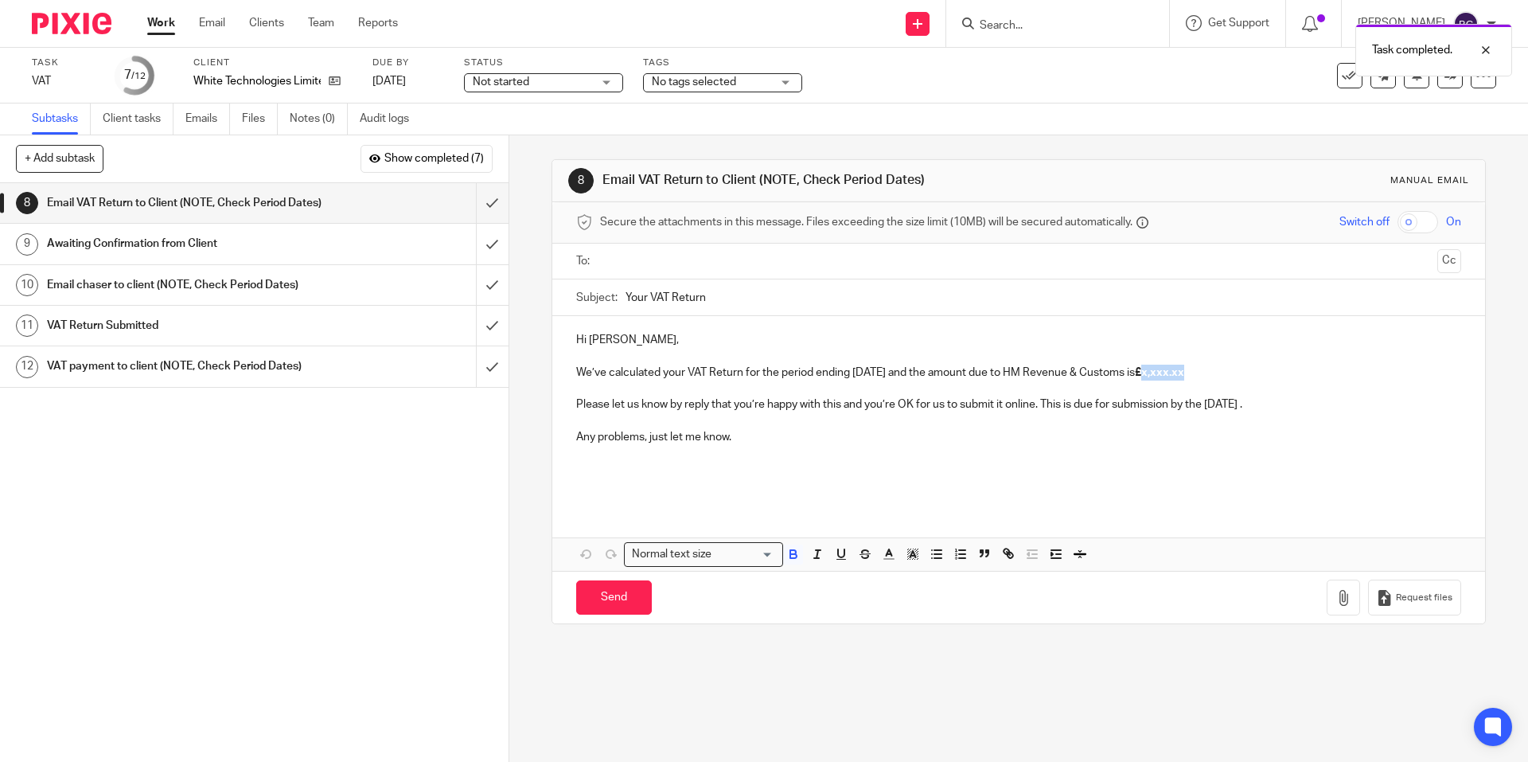
drag, startPoint x: 1192, startPoint y: 371, endPoint x: 1238, endPoint y: 370, distance: 45.4
click at [1238, 370] on p "We’ve calculated your VAT Return for the period ending September 2025 and the a…" at bounding box center [1018, 373] width 884 height 16
click at [866, 249] on ul at bounding box center [1019, 261] width 835 height 26
click at [859, 256] on input "text" at bounding box center [1018, 261] width 825 height 18
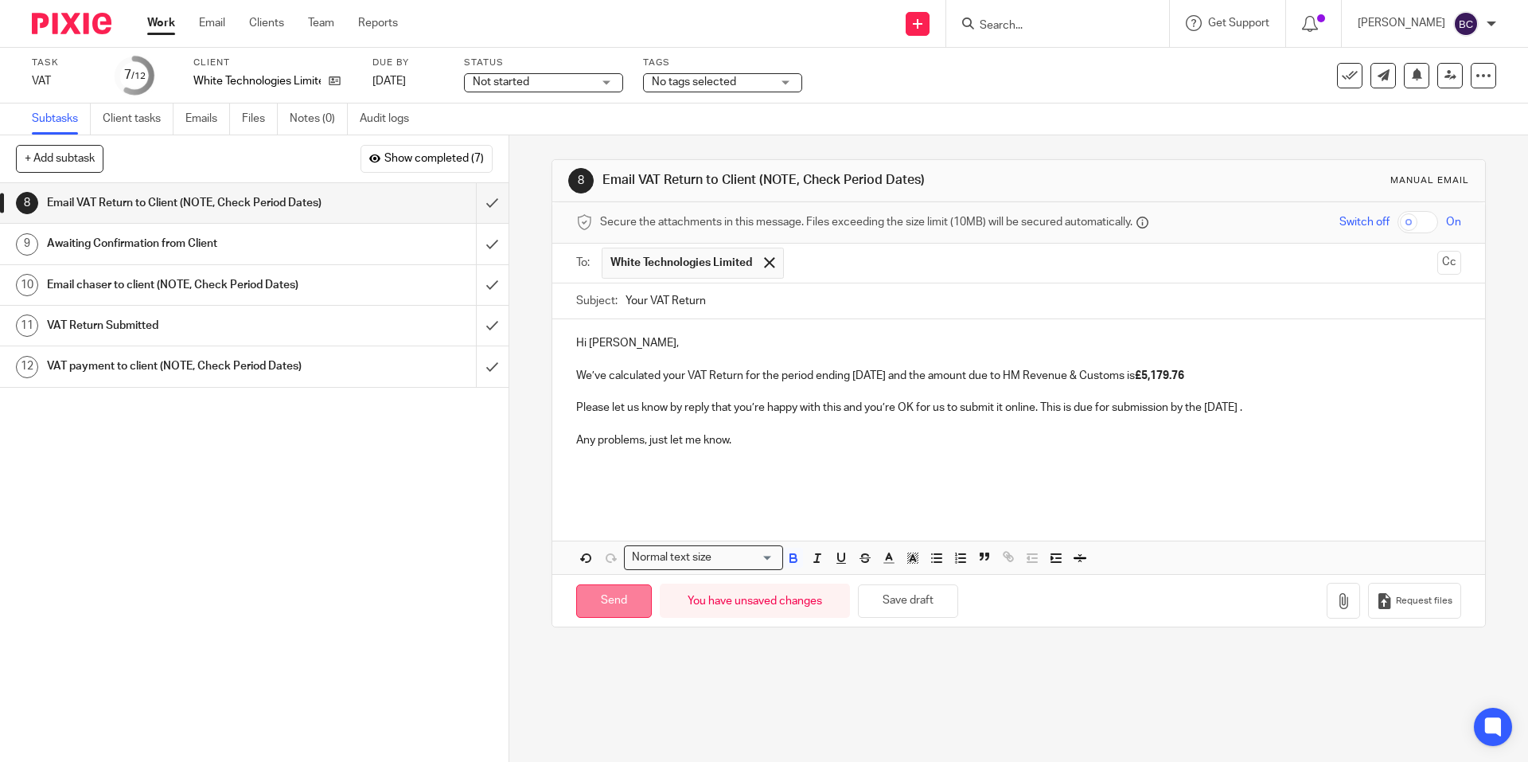
click at [609, 606] on input "Send" at bounding box center [614, 601] width 76 height 34
type input "Sent"
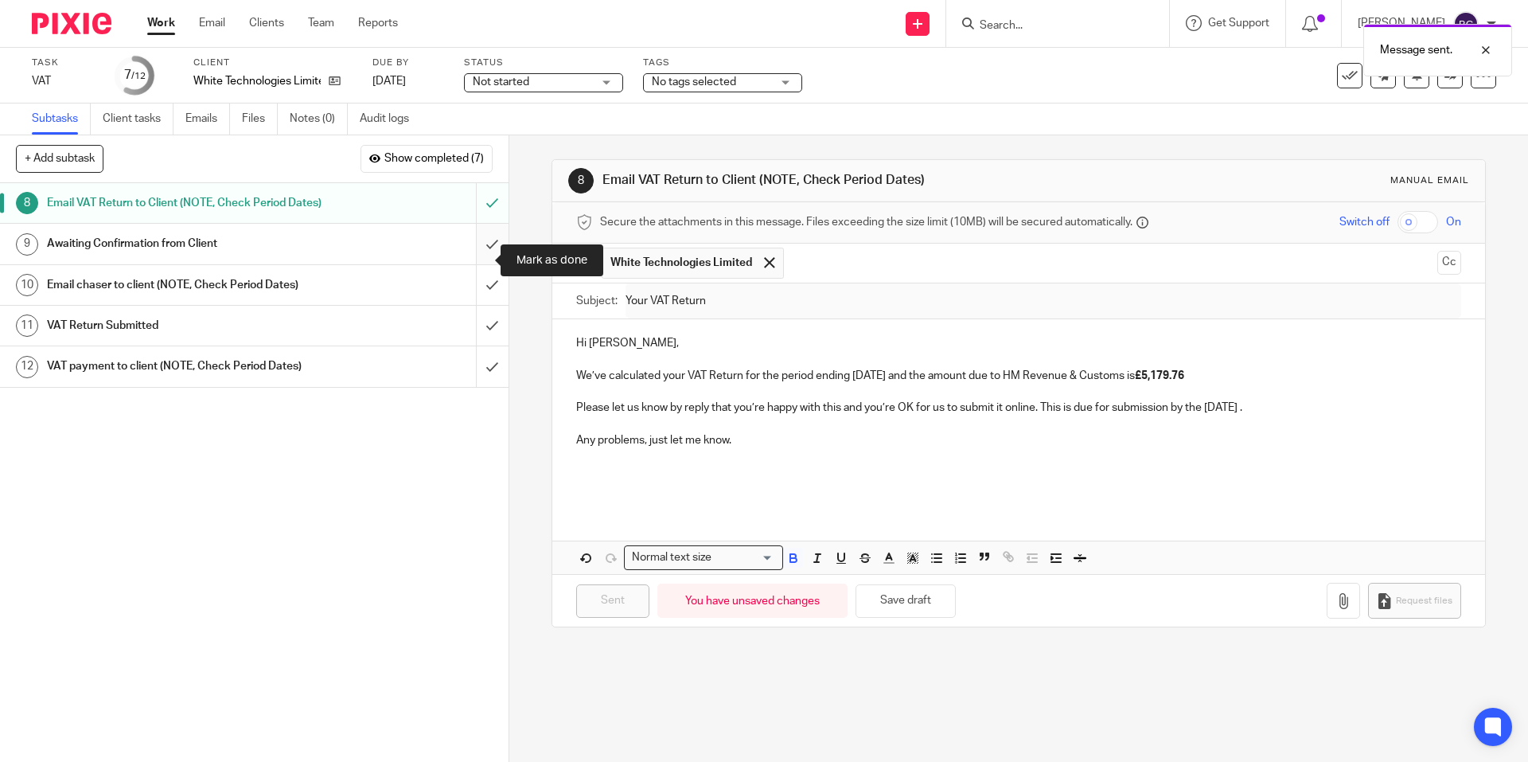
click at [478, 263] on input "submit" at bounding box center [254, 244] width 509 height 40
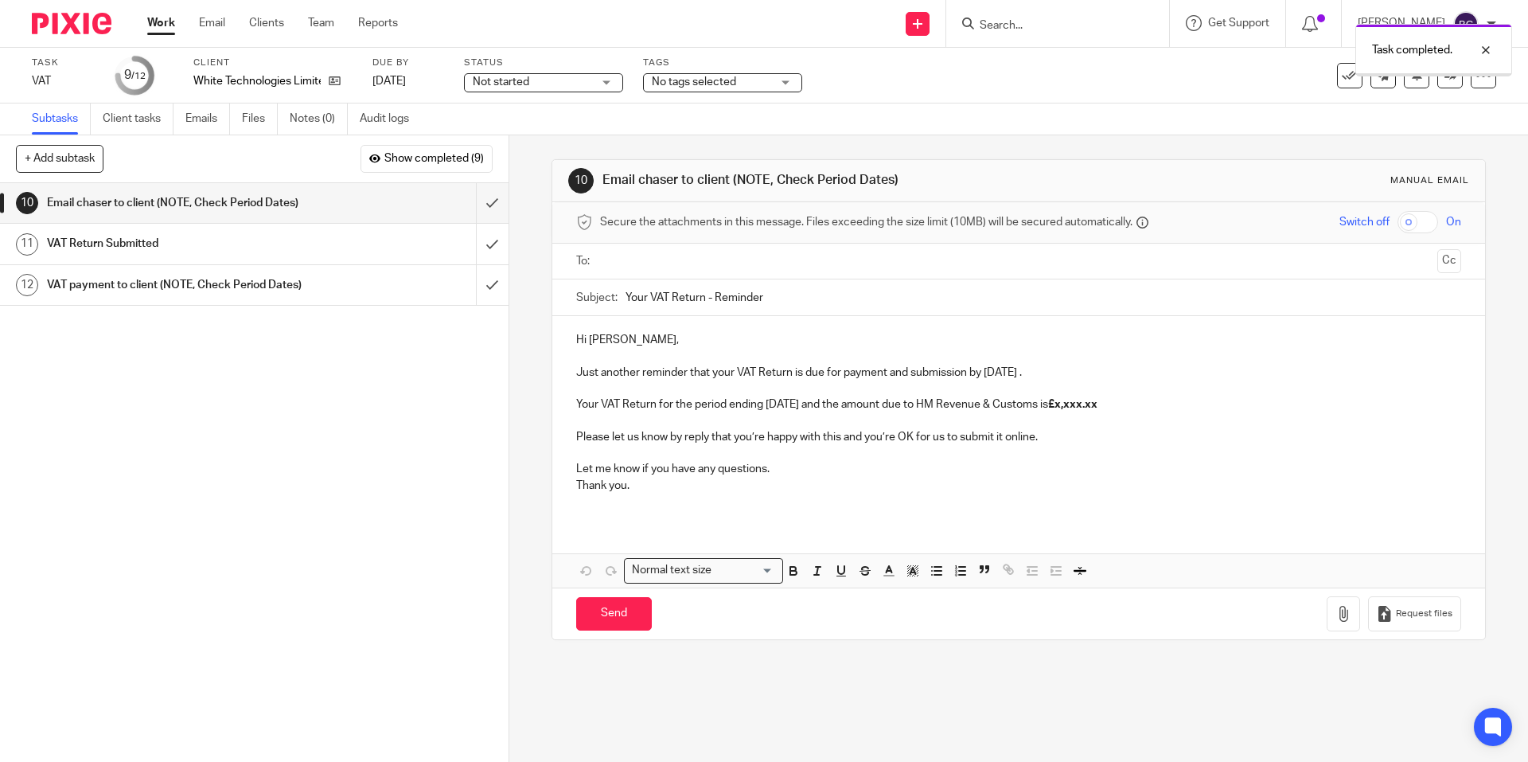
click at [161, 23] on link "Work" at bounding box center [161, 23] width 28 height 16
